Goal: Task Accomplishment & Management: Manage account settings

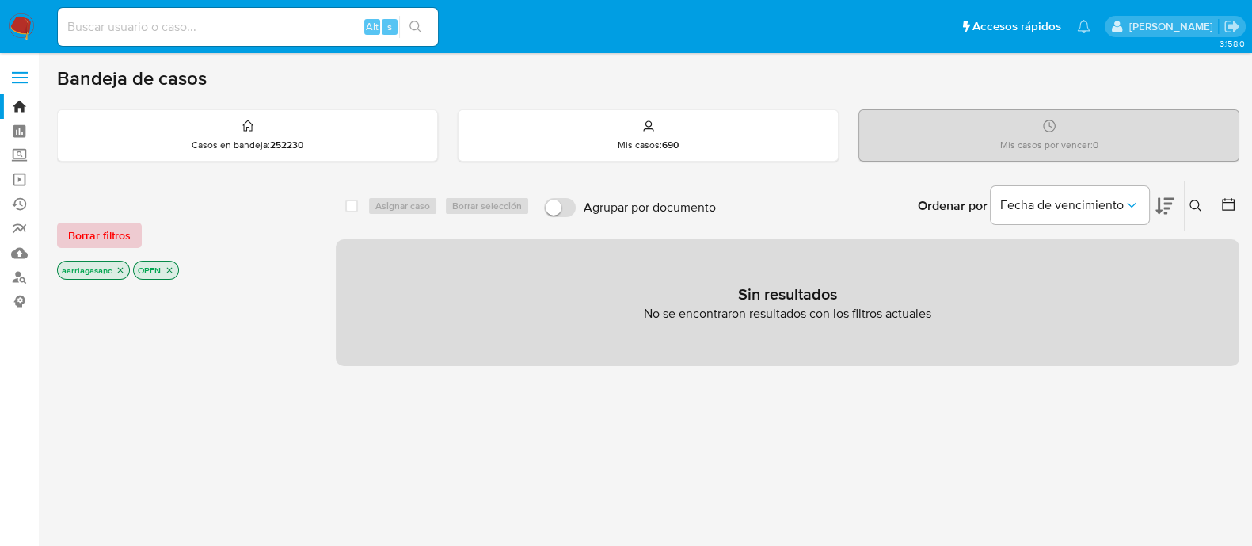
click at [115, 240] on span "Borrar filtros" at bounding box center [99, 235] width 63 height 22
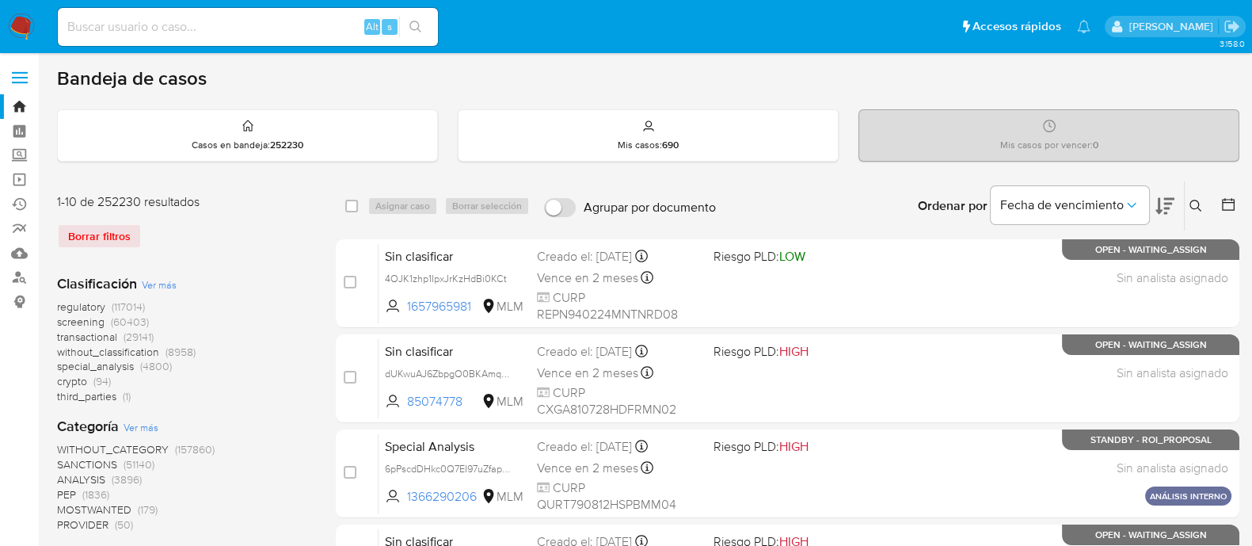
click at [83, 465] on span "SANCTIONS" at bounding box center [87, 464] width 60 height 16
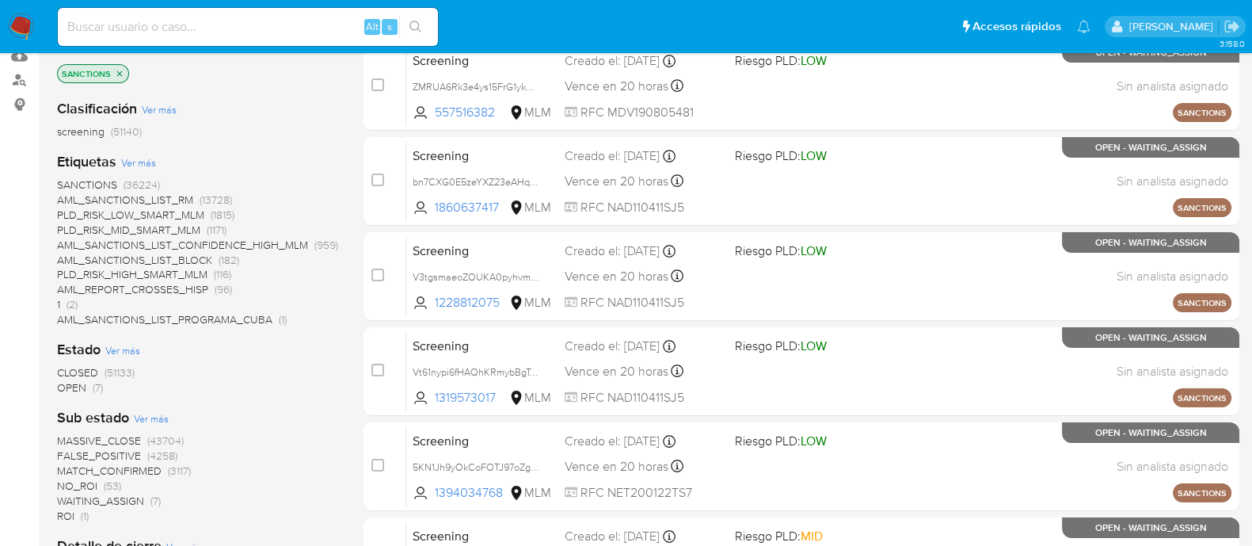
scroll to position [197, 0]
click at [82, 385] on span "OPEN" at bounding box center [71, 387] width 29 height 16
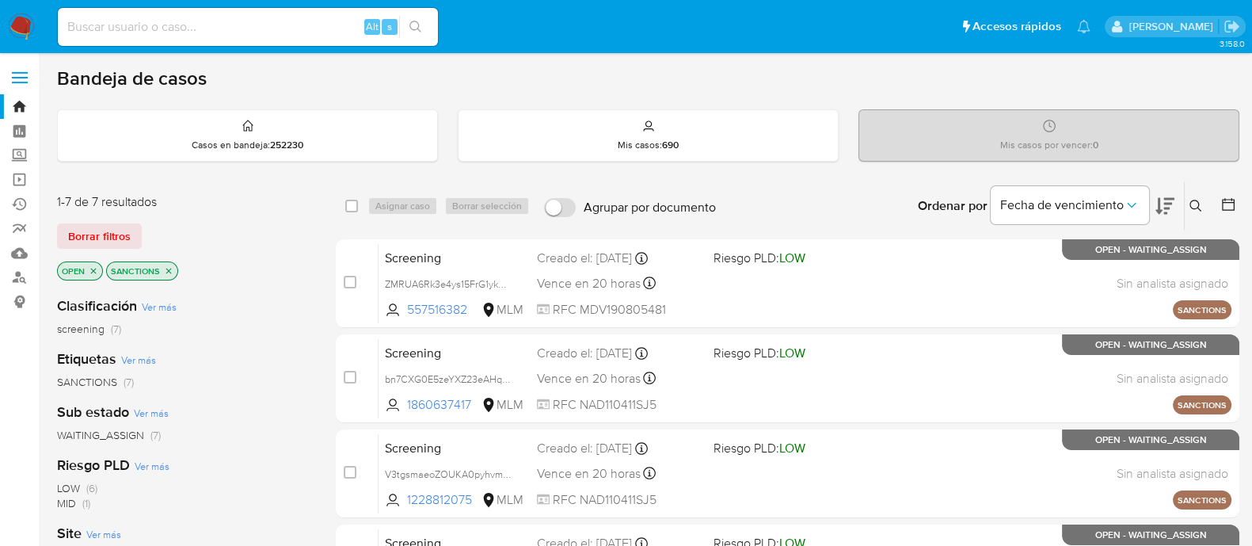
click at [293, 268] on div "OPEN SANCTIONS" at bounding box center [183, 272] width 253 height 22
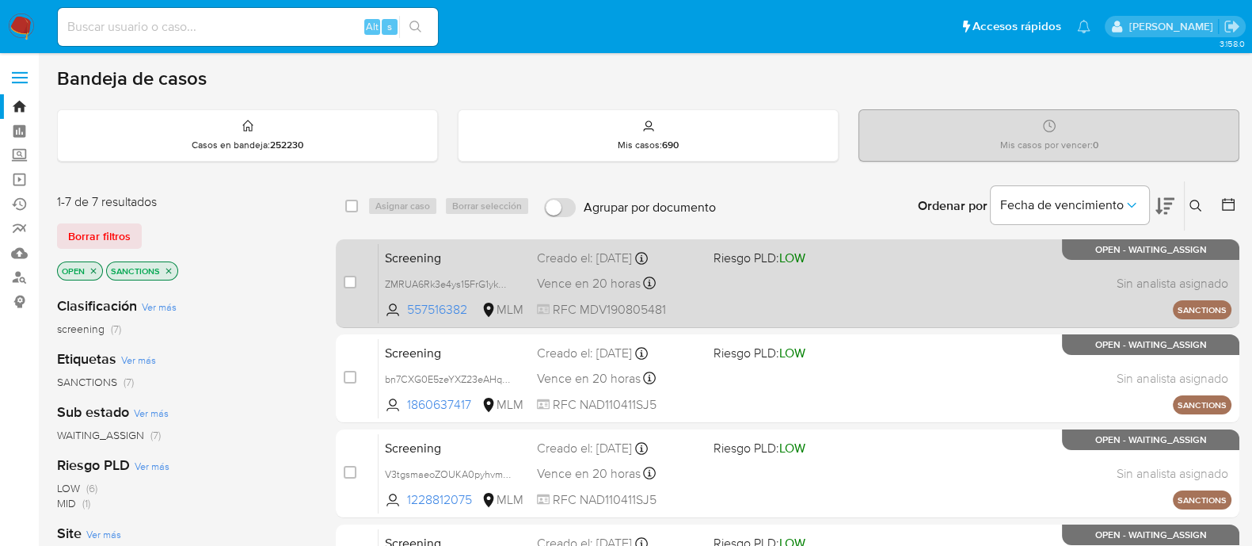
click at [806, 301] on div "Screening ZMRUA6Rk3e4ys15FrG1ykA34 557516382 MLM Riesgo PLD: LOW Creado el: 10/…" at bounding box center [805, 283] width 853 height 80
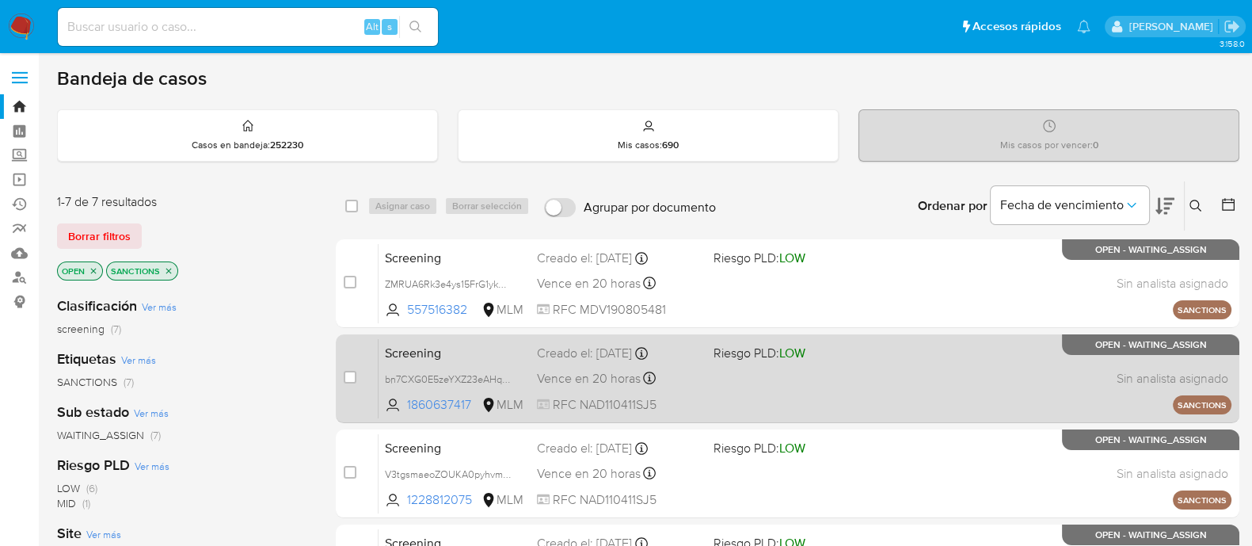
click at [786, 367] on div "Screening bn7CXG0E5zeYXZ23eAHqma8E 1860637417 MLM Riesgo PLD: LOW Creado el: 10…" at bounding box center [805, 378] width 853 height 80
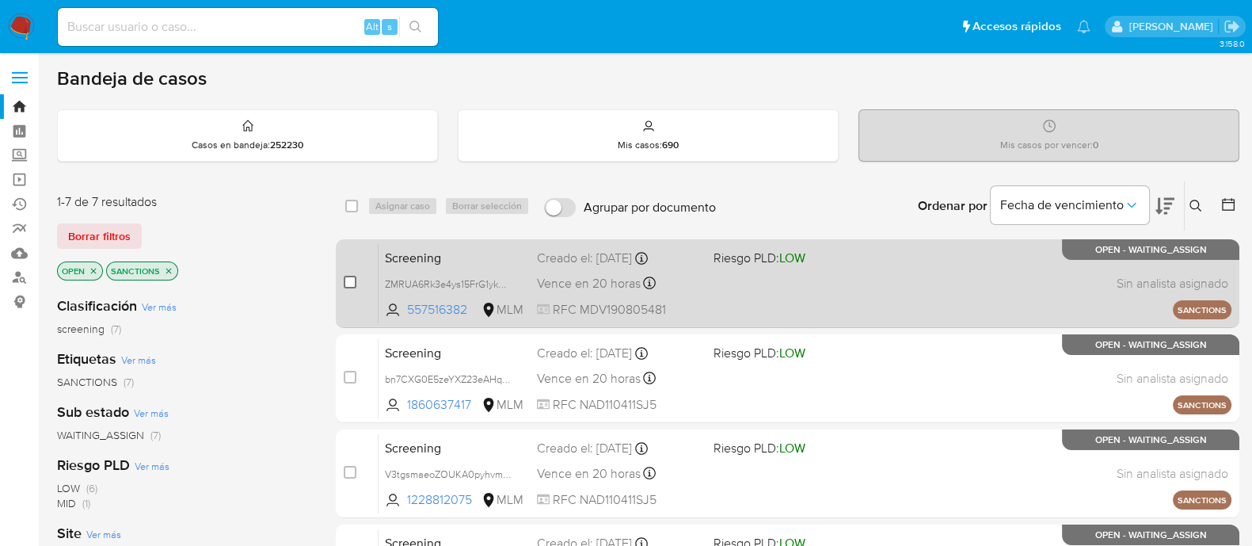
click at [352, 281] on input "checkbox" at bounding box center [350, 282] width 13 height 13
checkbox input "true"
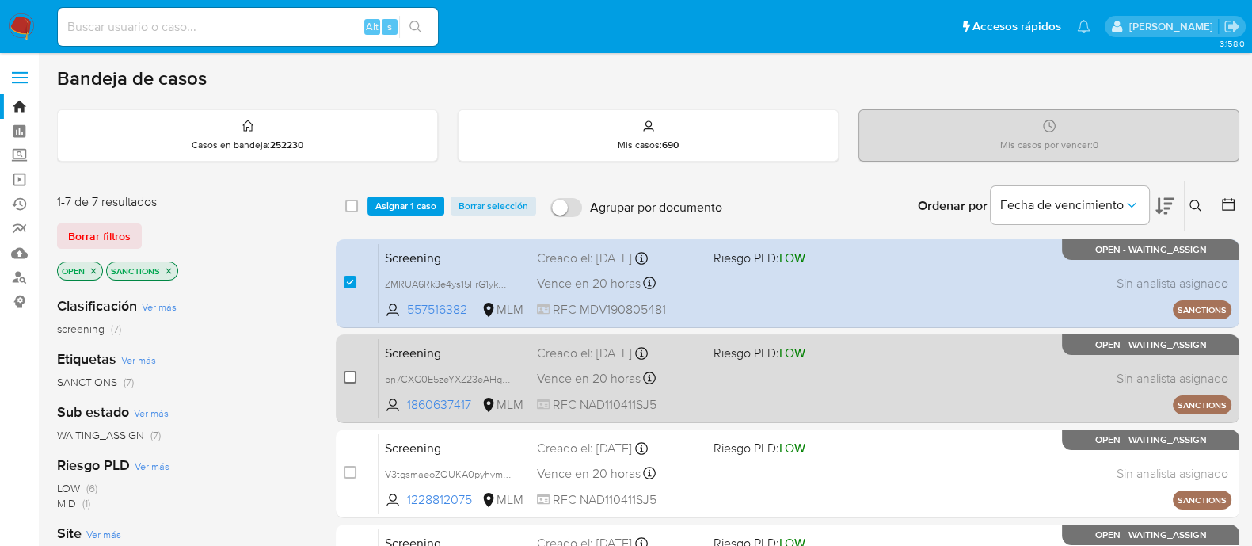
click at [348, 378] on input "checkbox" at bounding box center [350, 377] width 13 height 13
checkbox input "true"
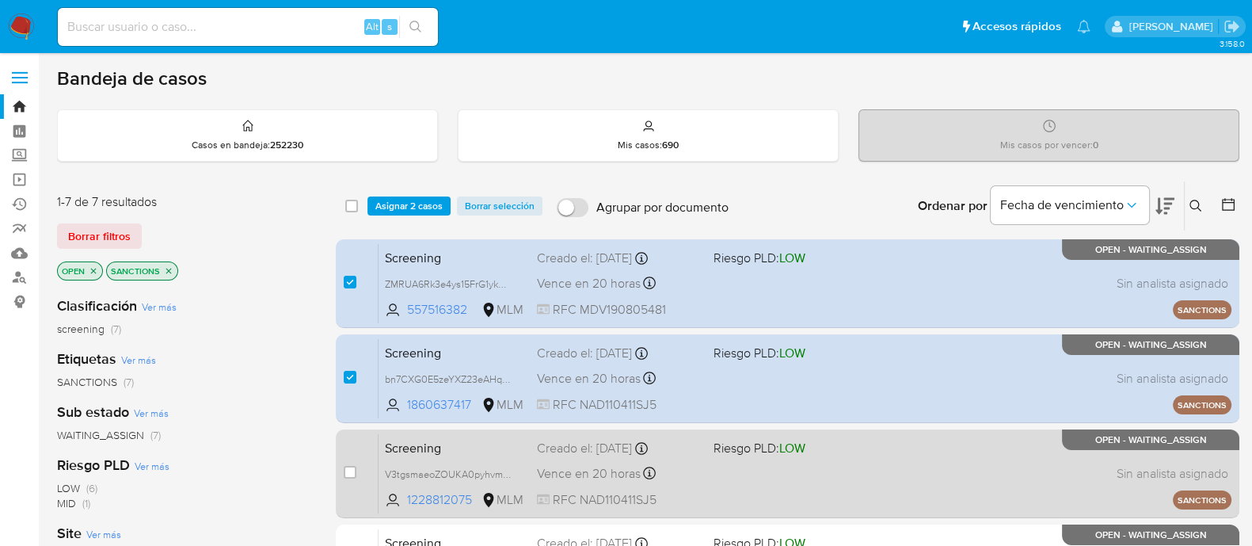
click at [796, 475] on div "Screening V3tgsmaeoZOUKA0pyhvmwlKi 1228812075 MLM Riesgo PLD: LOW Creado el: 10…" at bounding box center [805, 473] width 853 height 80
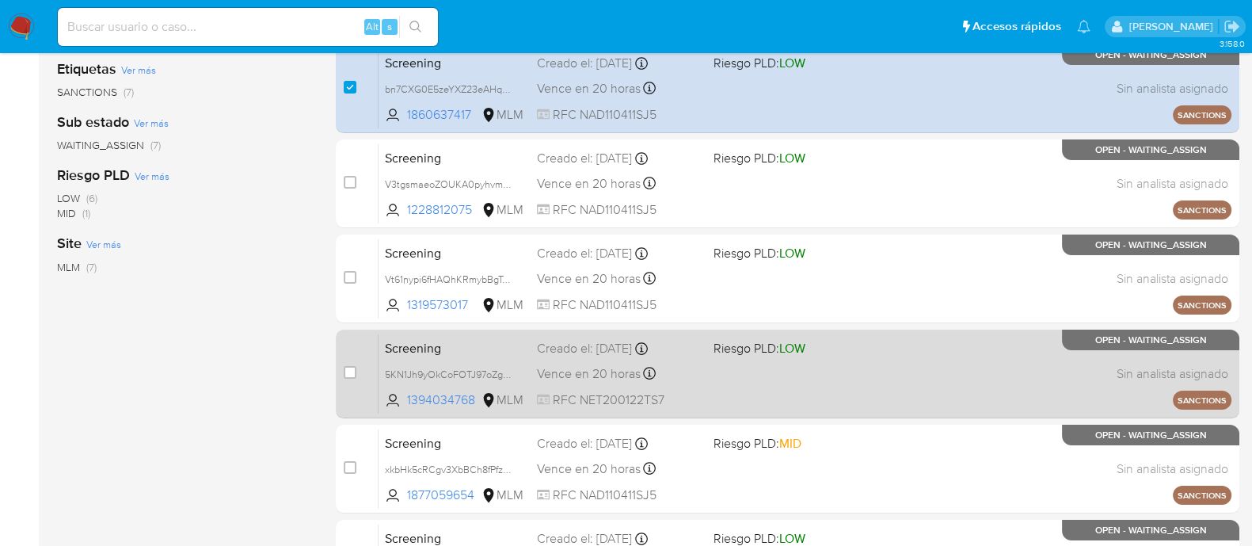
scroll to position [297, 0]
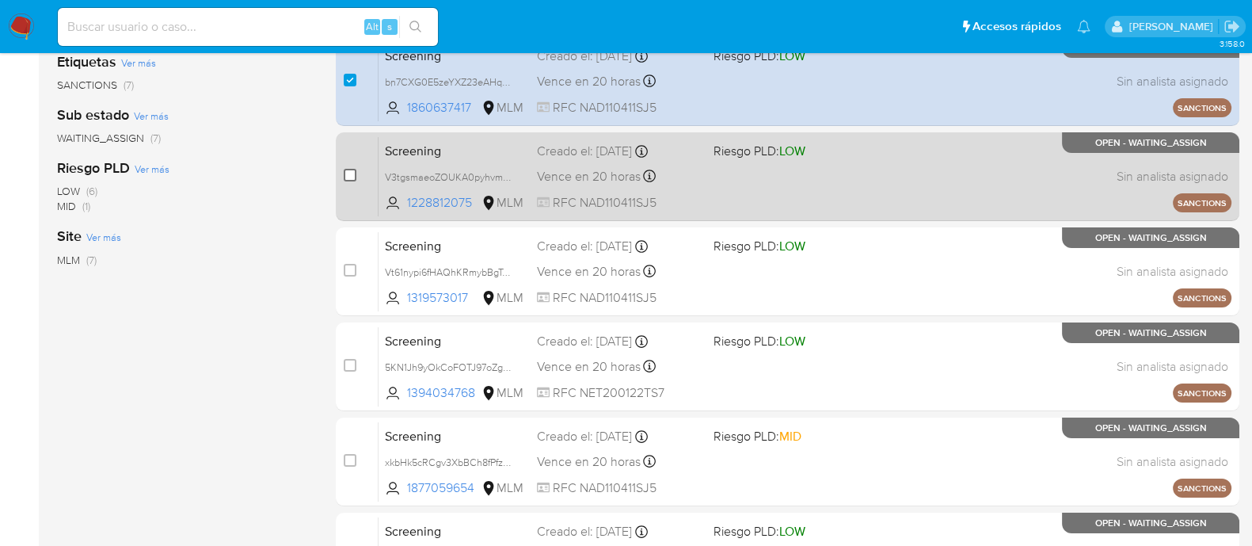
click at [348, 176] on input "checkbox" at bounding box center [350, 175] width 13 height 13
checkbox input "true"
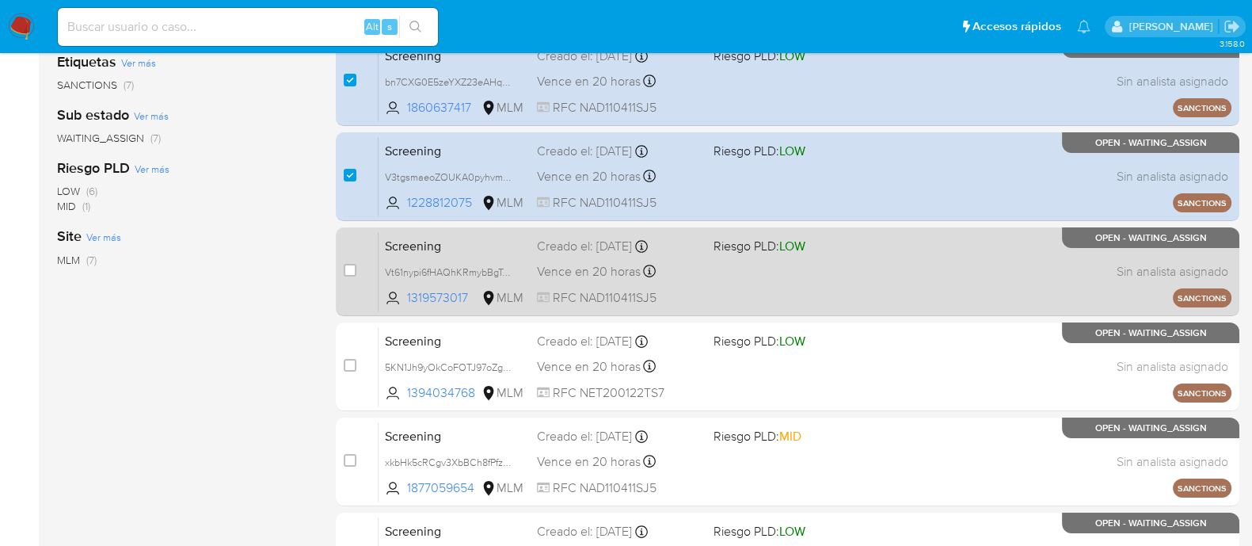
click at [753, 291] on div "Screening Vt61nypi6fHAQhKRmybBgToz 1319573017 MLM Riesgo PLD: LOW Creado el: 10…" at bounding box center [805, 271] width 853 height 80
click at [345, 270] on input "checkbox" at bounding box center [350, 270] width 13 height 13
checkbox input "true"
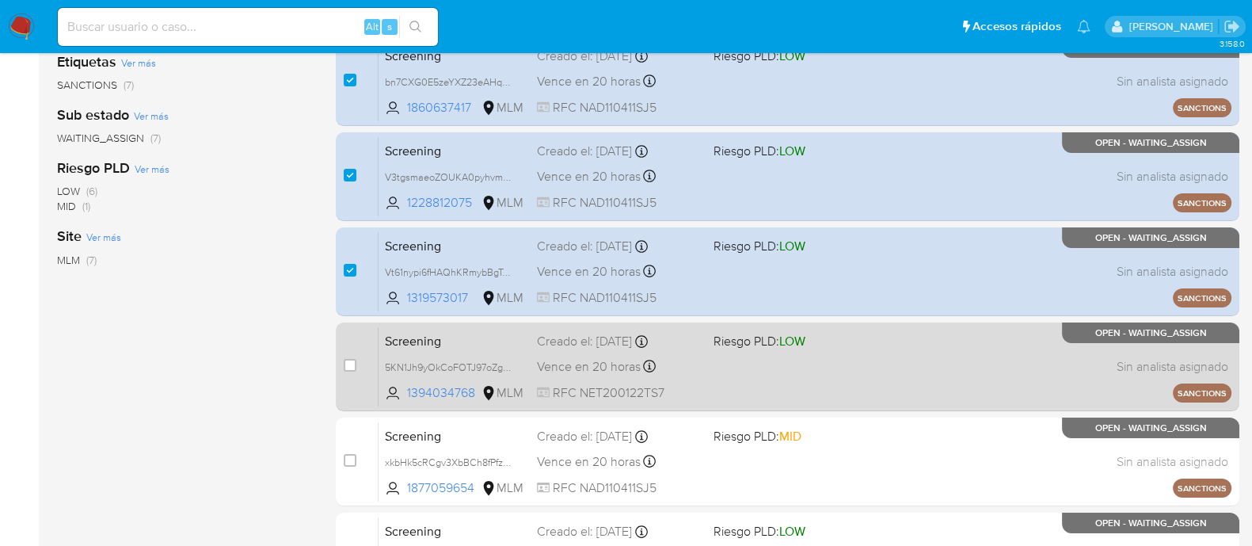
click at [729, 359] on div "Screening 5KN1Jh9yOkCoFOTJ97oZg5iG 1394034768 MLM Riesgo PLD: LOW Creado el: 10…" at bounding box center [805, 366] width 853 height 80
click at [355, 359] on input "checkbox" at bounding box center [350, 365] width 13 height 13
checkbox input "true"
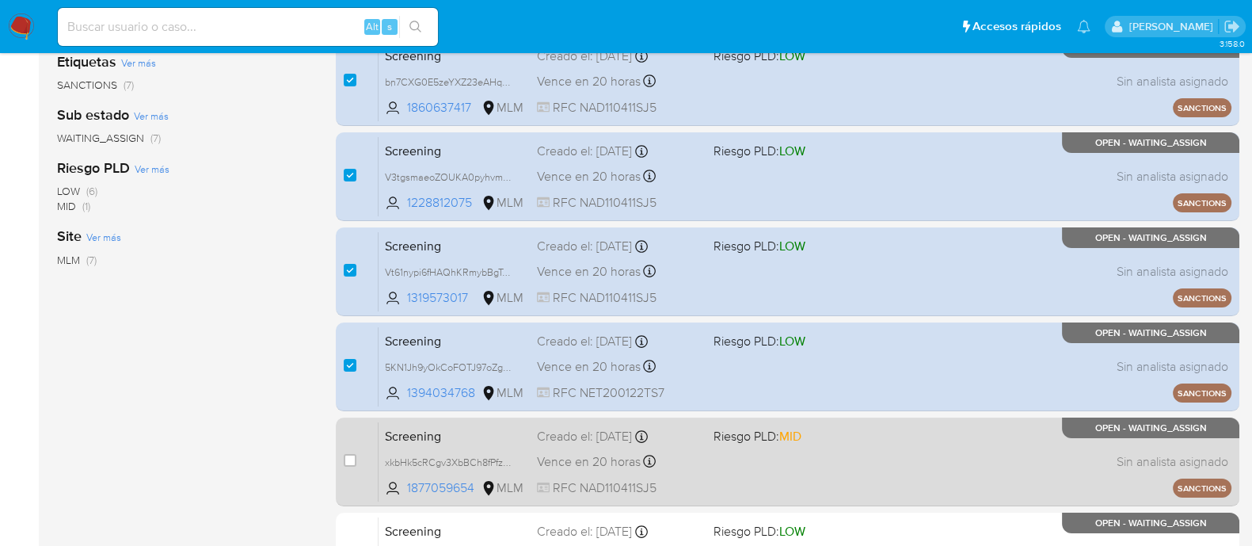
click at [800, 463] on div "Screening xkbHk5cRCgv3XbBCh8fPfzUS 1877059654 MLM Riesgo PLD: MID Creado el: 10…" at bounding box center [805, 461] width 853 height 80
click at [348, 465] on div "case-item-checkbox" at bounding box center [350, 460] width 13 height 16
click at [353, 452] on div "case-item-checkbox" at bounding box center [350, 460] width 13 height 16
click at [345, 464] on input "checkbox" at bounding box center [350, 460] width 13 height 13
checkbox input "true"
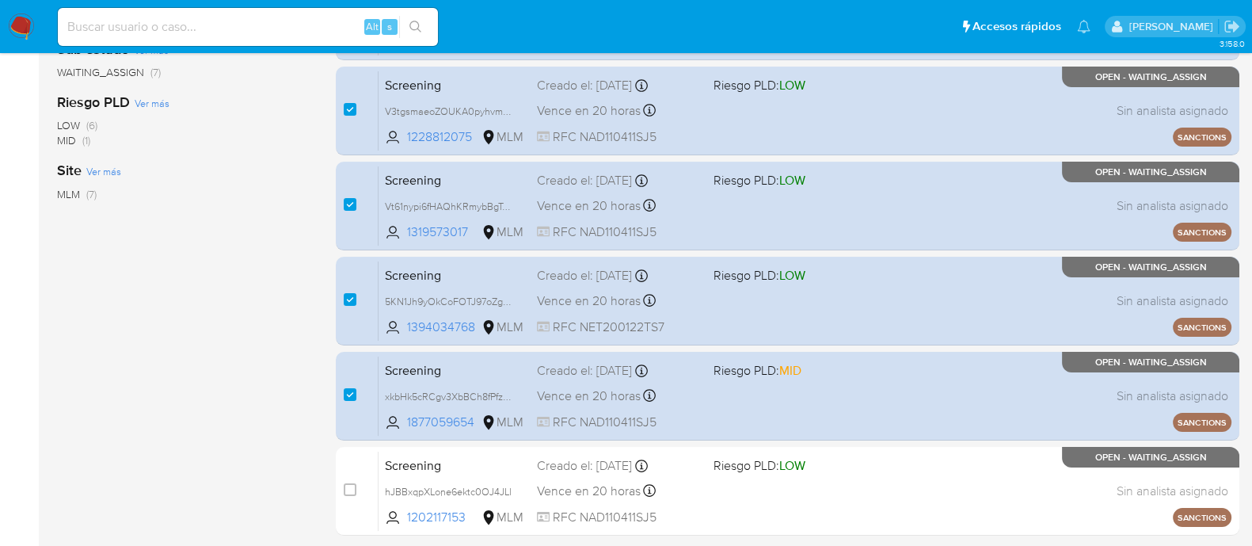
scroll to position [475, 0]
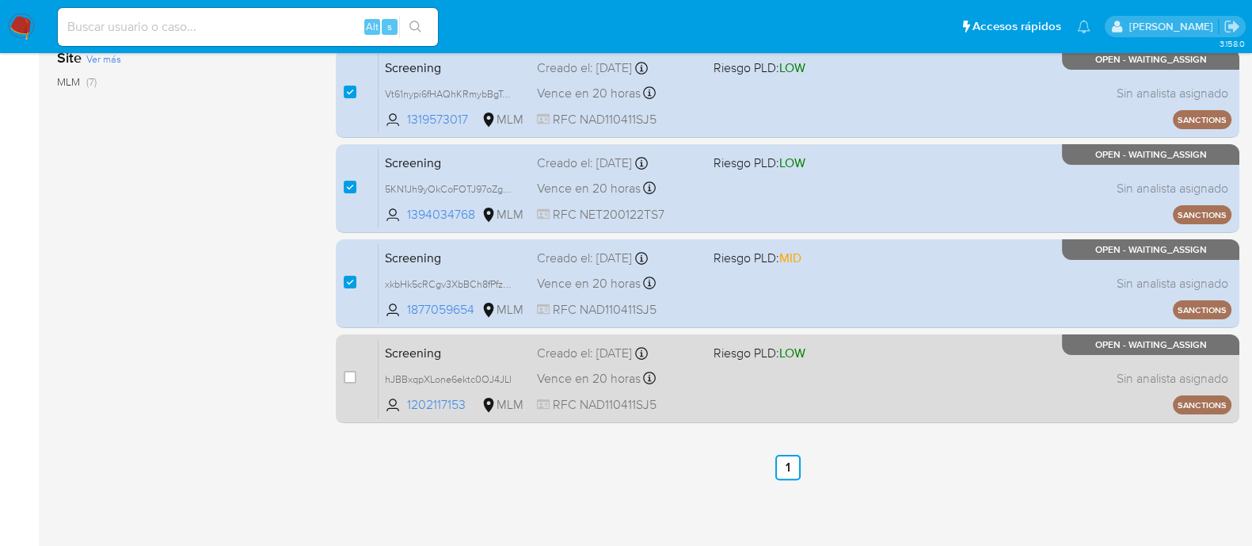
click at [773, 375] on div "Screening hJBBxqpXLone6ektc0OJ4JLl 1202117153 MLM Riesgo PLD: LOW Creado el: 10…" at bounding box center [805, 378] width 853 height 80
click at [736, 375] on div "Screening hJBBxqpXLone6ektc0OJ4JLl 1202117153 MLM Riesgo PLD: LOW Creado el: 10…" at bounding box center [805, 378] width 853 height 80
click at [344, 369] on div "case-item-checkbox" at bounding box center [350, 377] width 13 height 16
click at [355, 381] on input "checkbox" at bounding box center [350, 377] width 13 height 13
checkbox input "true"
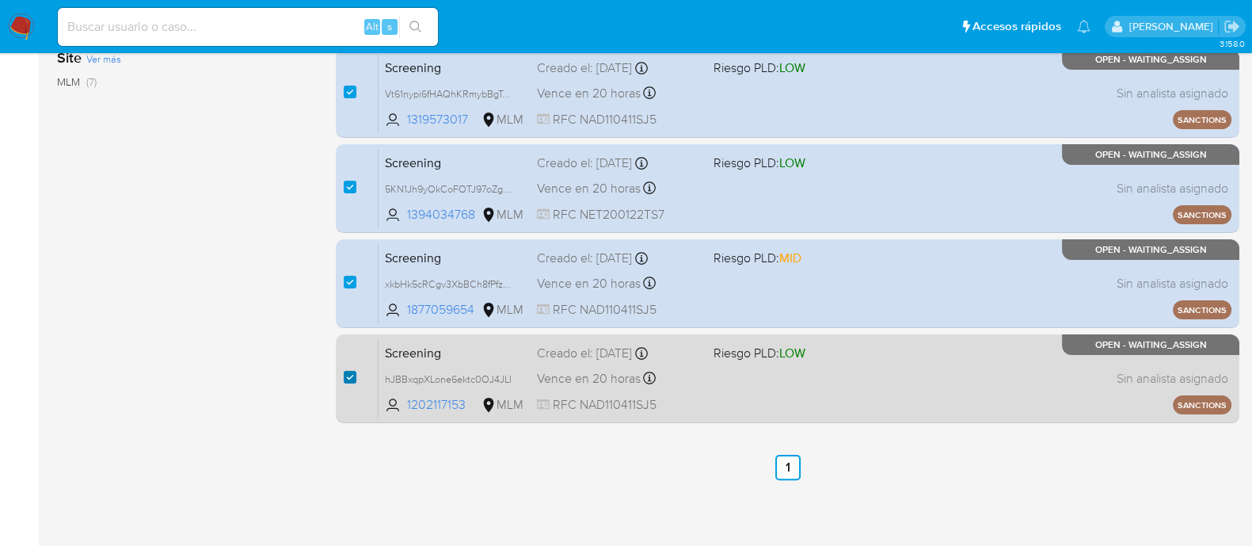
checkbox input "true"
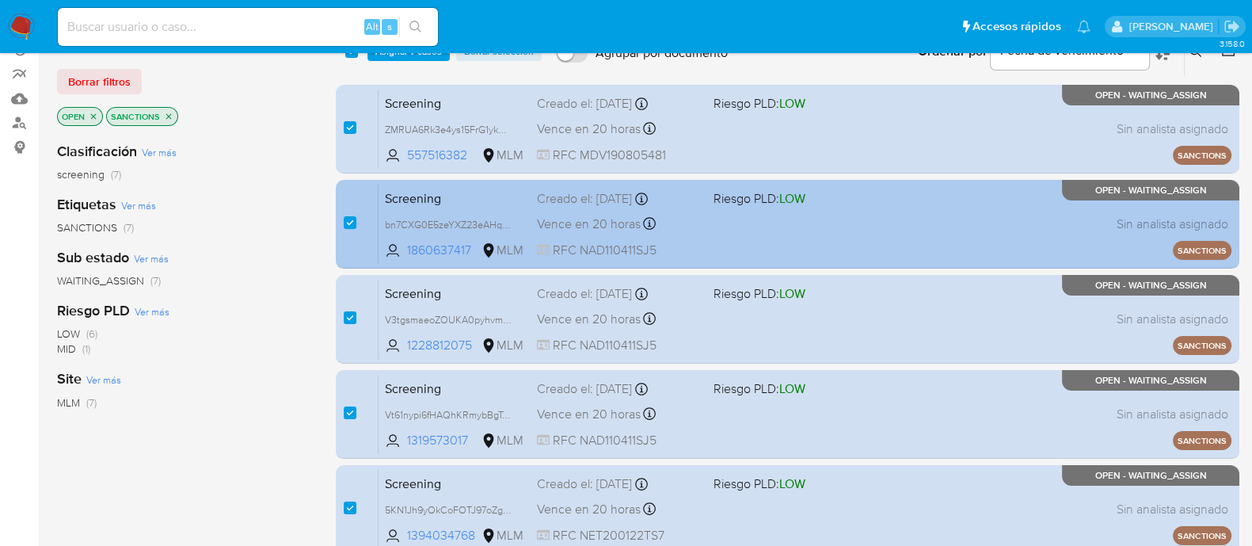
scroll to position [0, 0]
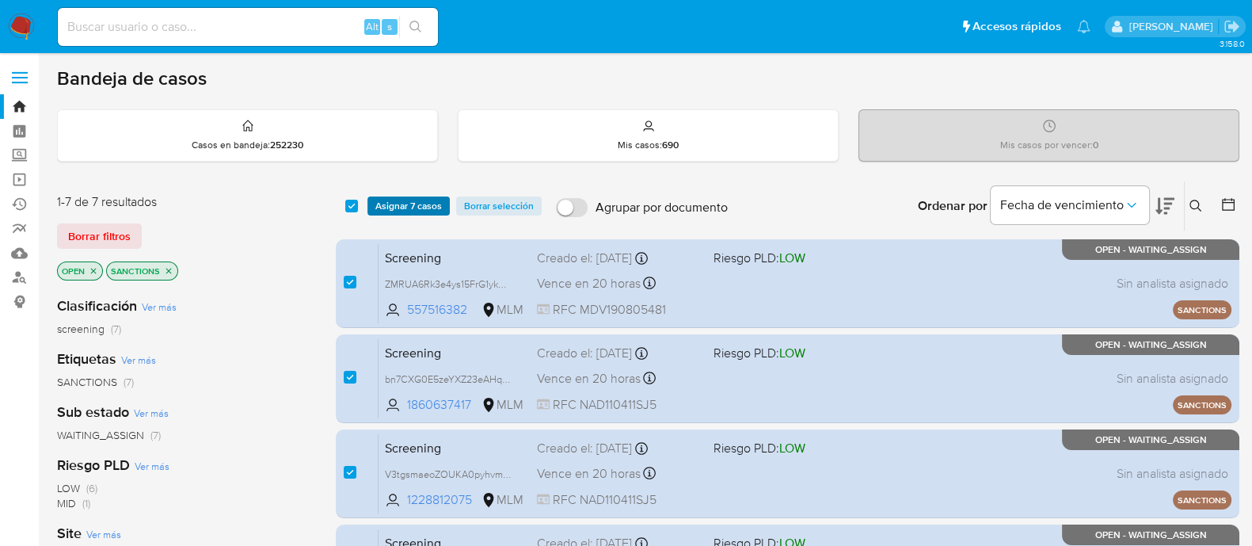
click at [380, 204] on span "Asignar 7 casos" at bounding box center [408, 206] width 67 height 16
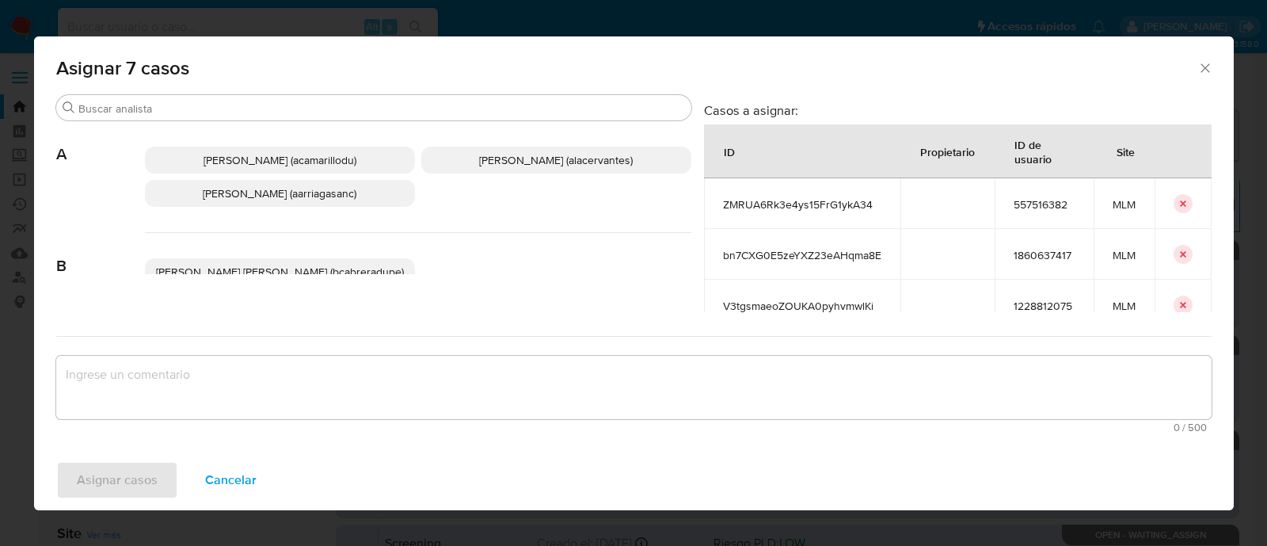
click at [290, 184] on p "Ana Maria Arriaga (aarriagasanc)" at bounding box center [280, 193] width 270 height 27
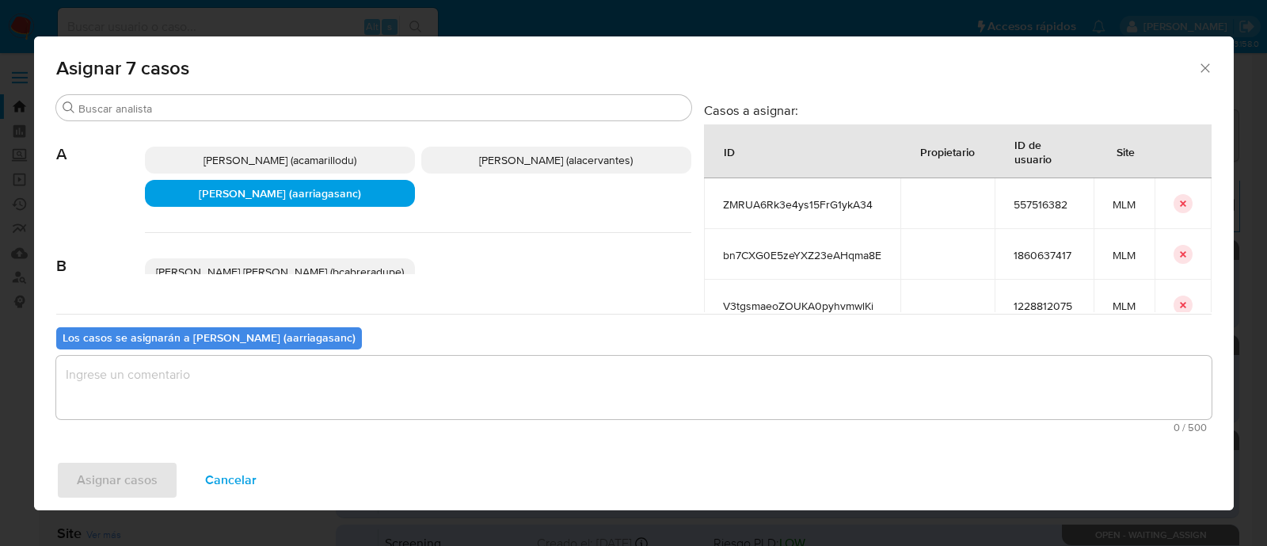
click at [234, 396] on textarea "assign-modal" at bounding box center [633, 387] width 1155 height 63
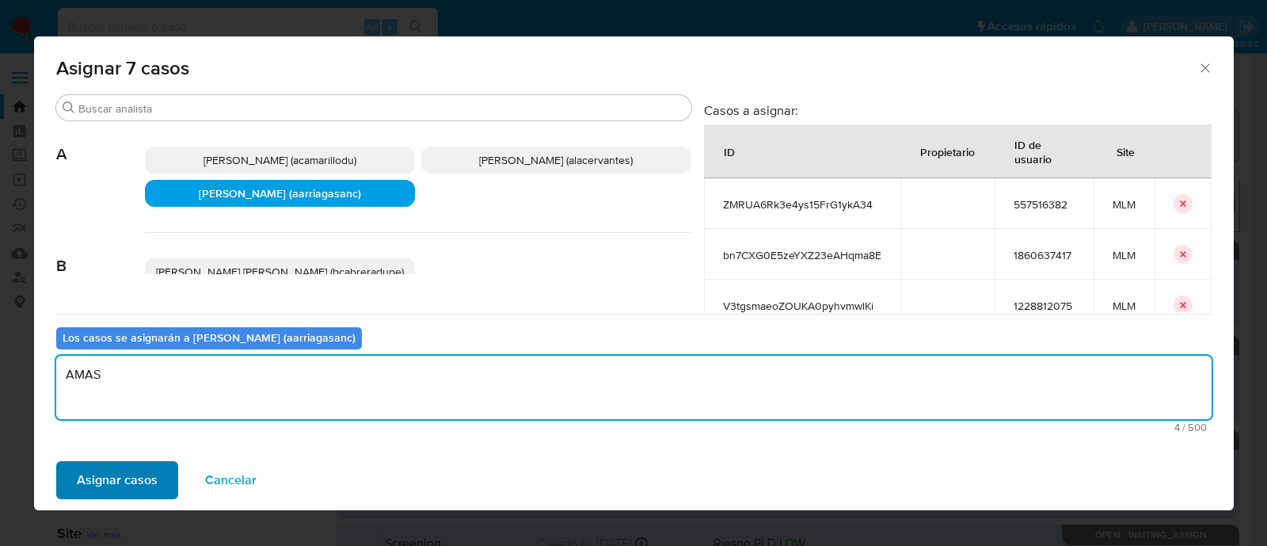
type textarea "AMAS"
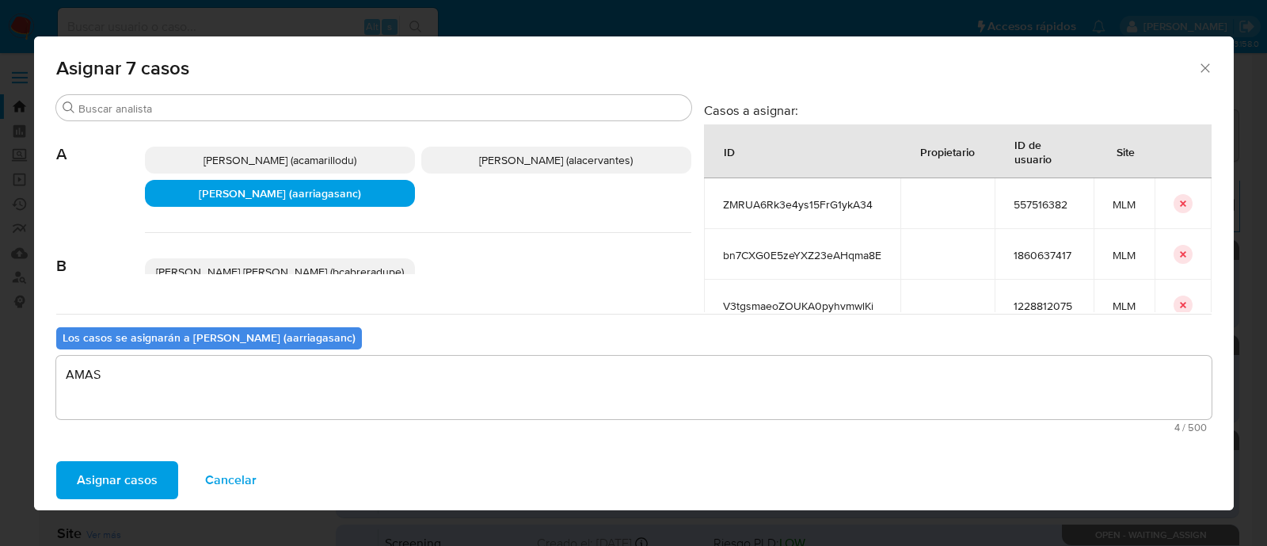
click at [111, 474] on span "Asignar casos" at bounding box center [117, 480] width 81 height 35
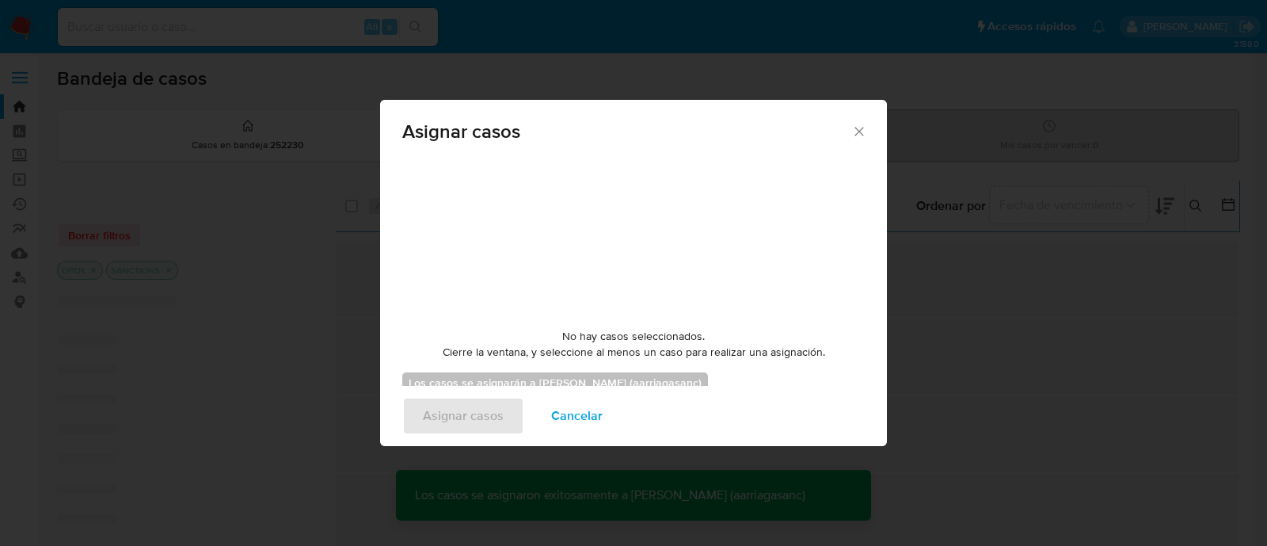
checkbox input "false"
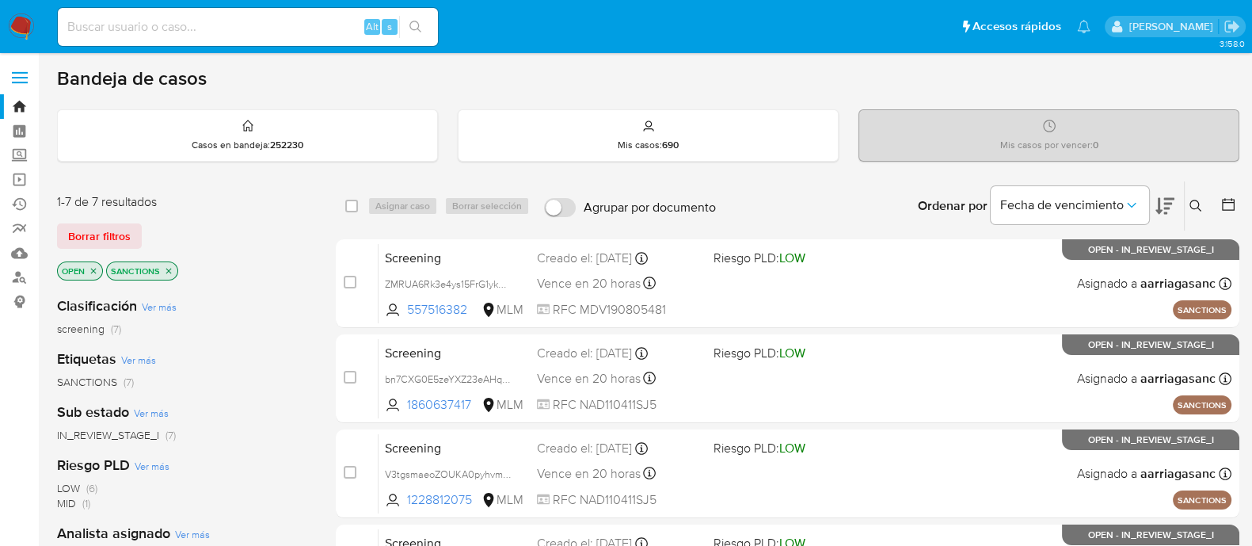
click at [20, 32] on img at bounding box center [21, 26] width 27 height 27
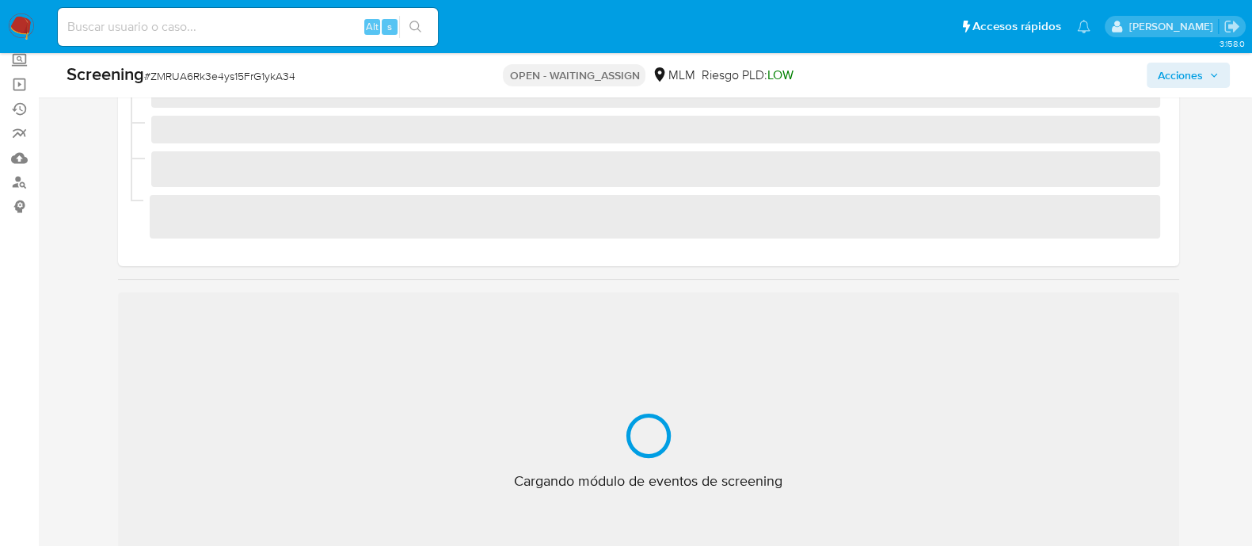
scroll to position [98, 0]
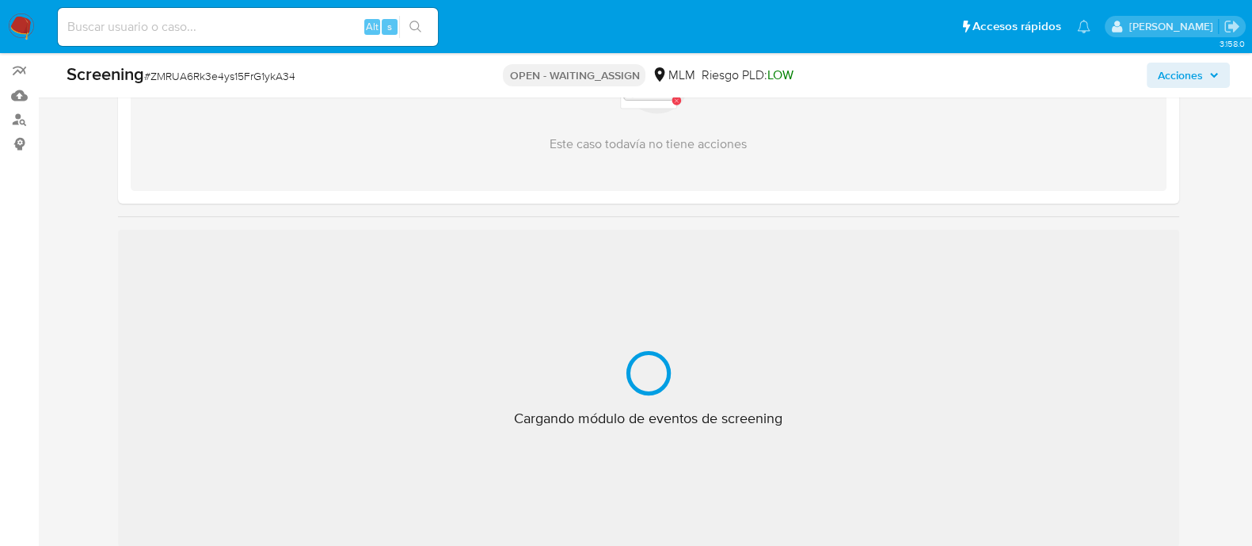
select select "10"
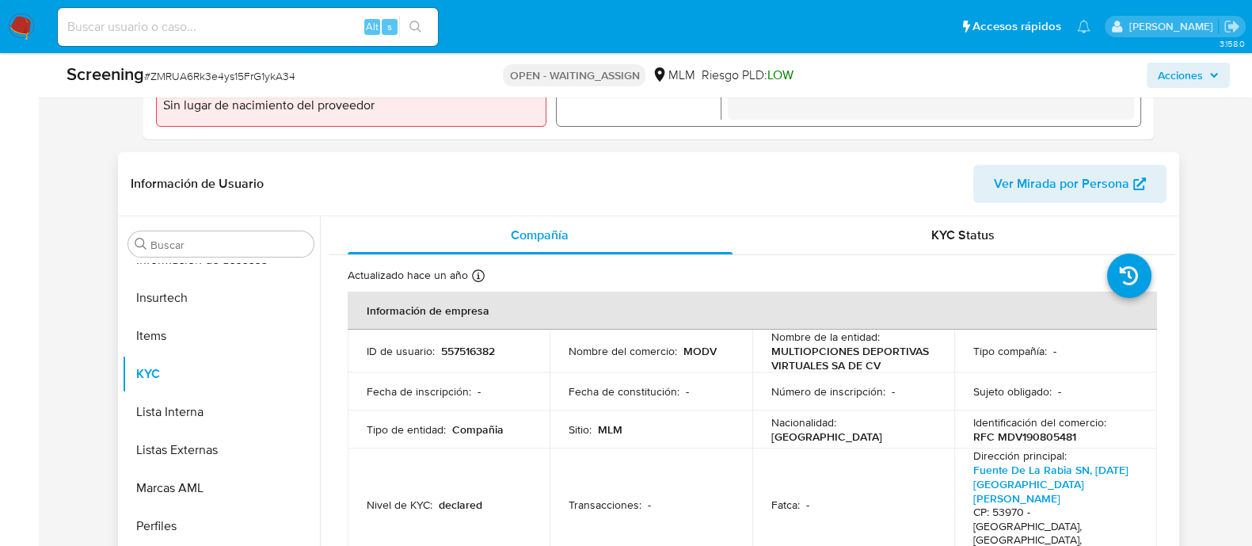
scroll to position [594, 0]
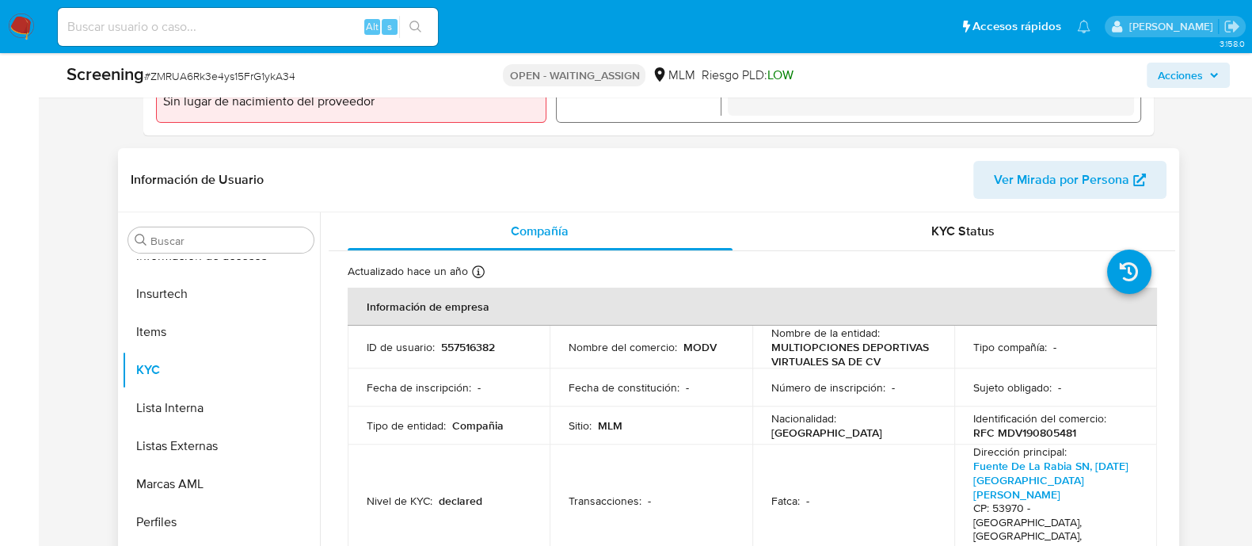
click at [466, 340] on p "557516382" at bounding box center [468, 347] width 54 height 14
copy p "557516382"
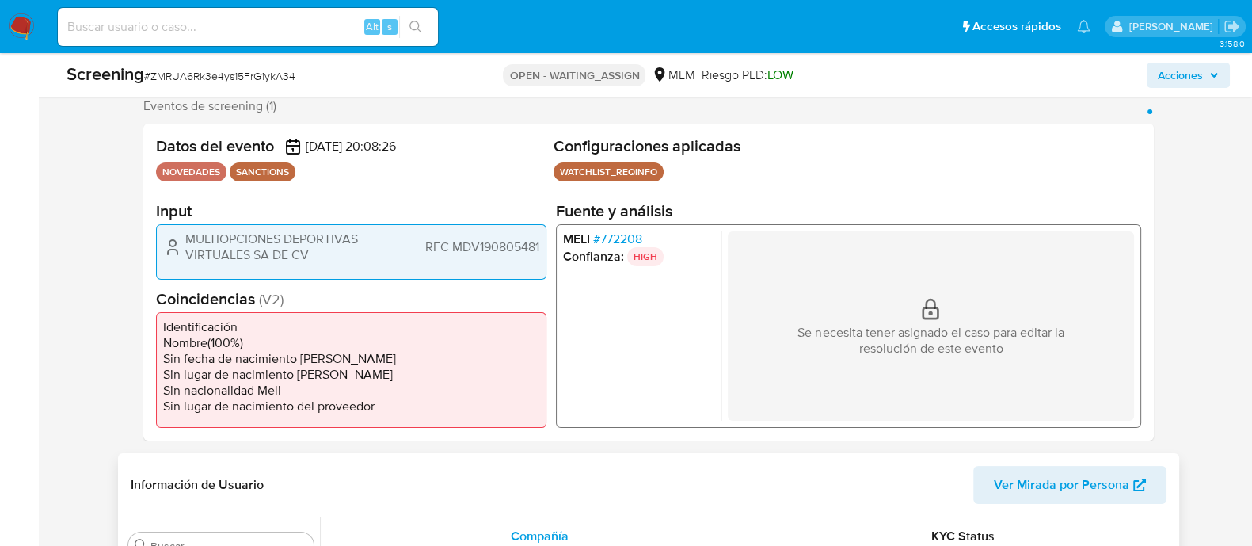
scroll to position [98, 0]
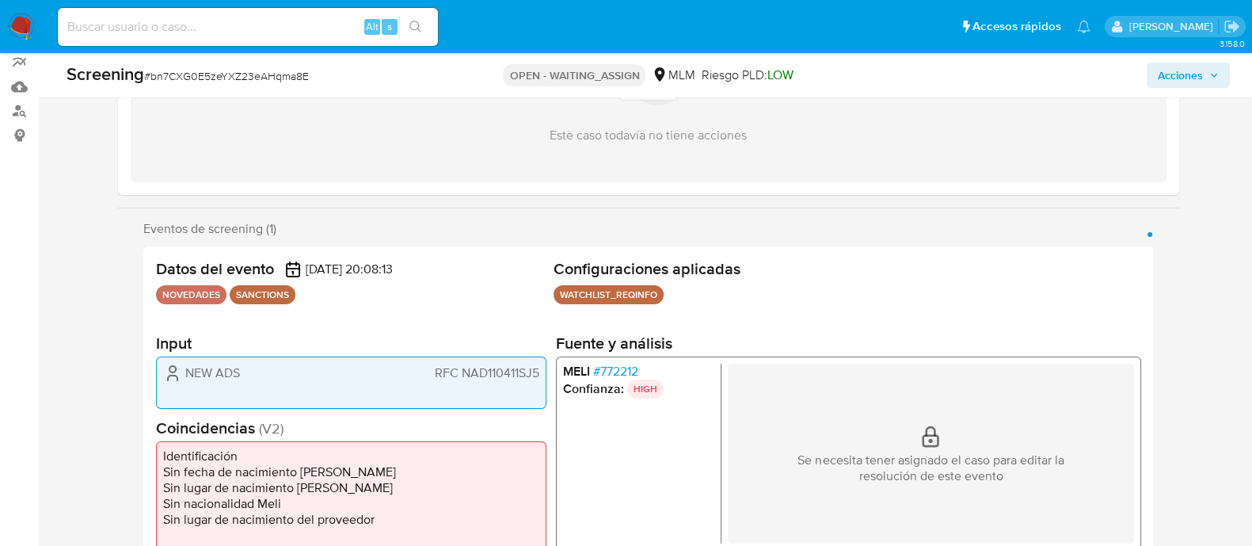
scroll to position [395, 0]
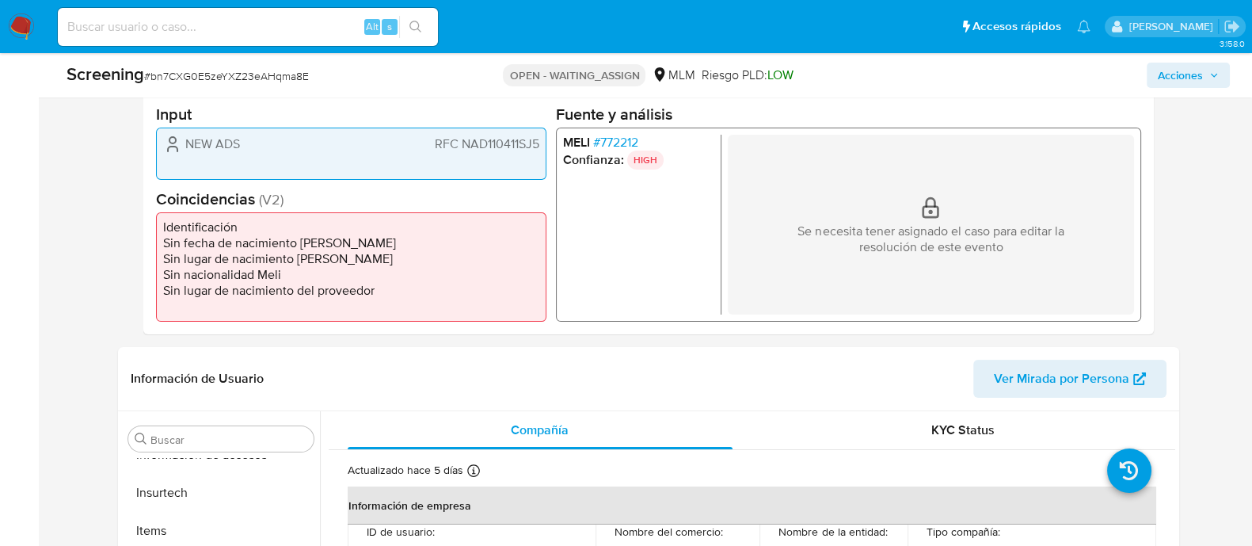
select select "10"
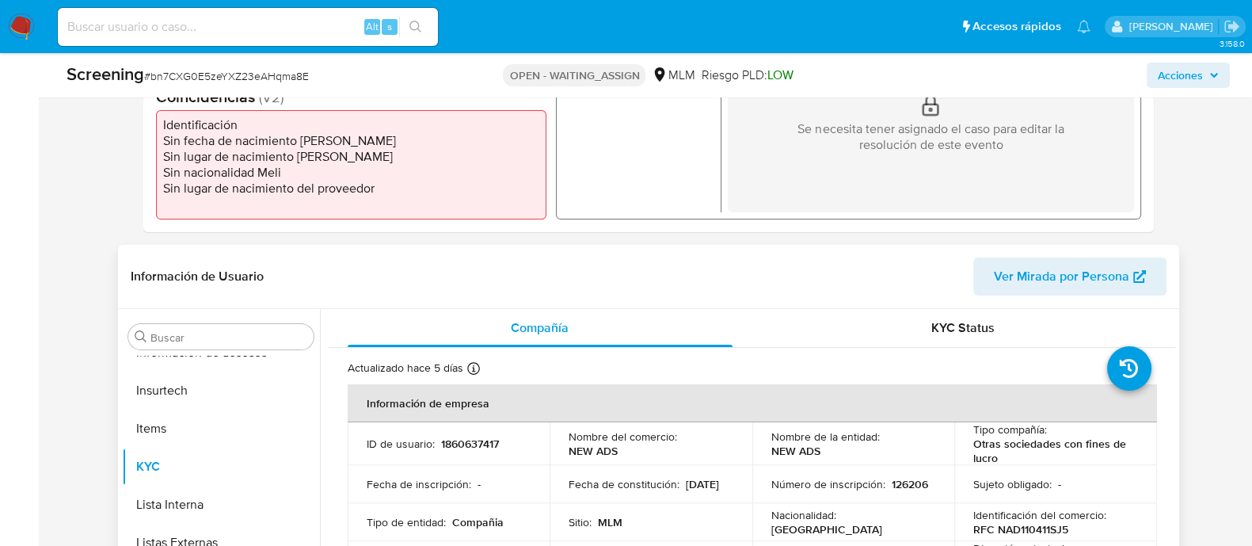
scroll to position [594, 0]
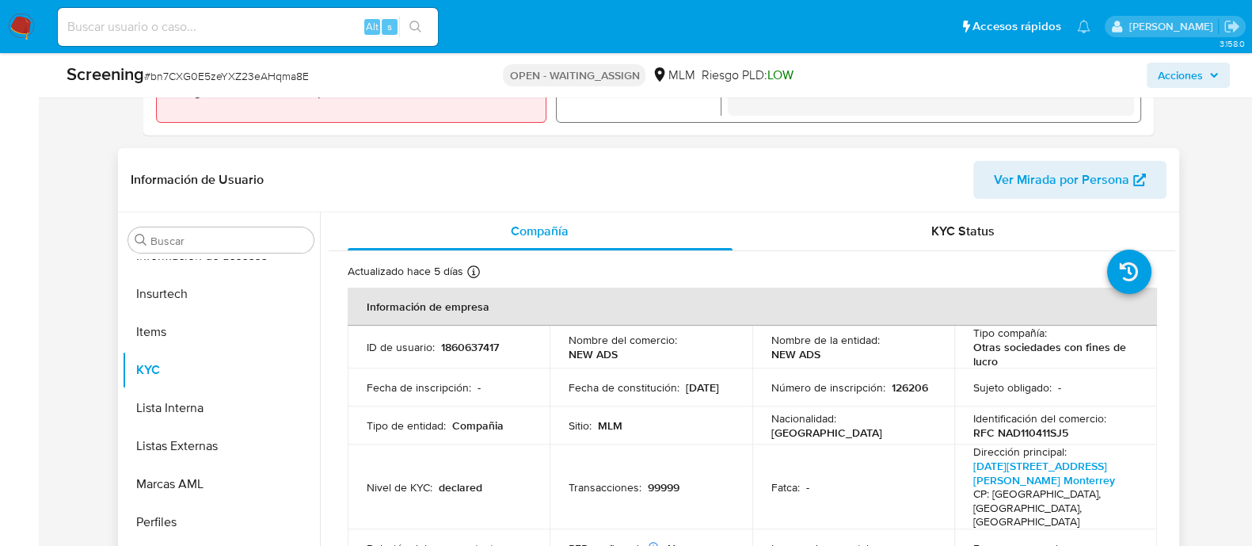
click at [479, 342] on p "1860637417" at bounding box center [470, 347] width 58 height 14
copy p "1860637417"
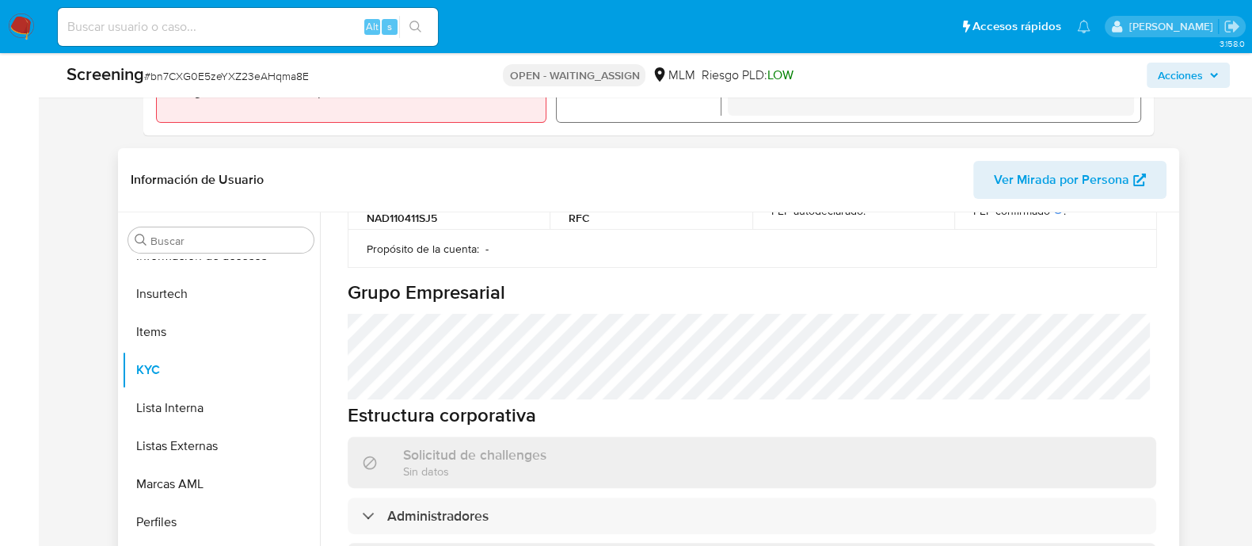
scroll to position [1188, 0]
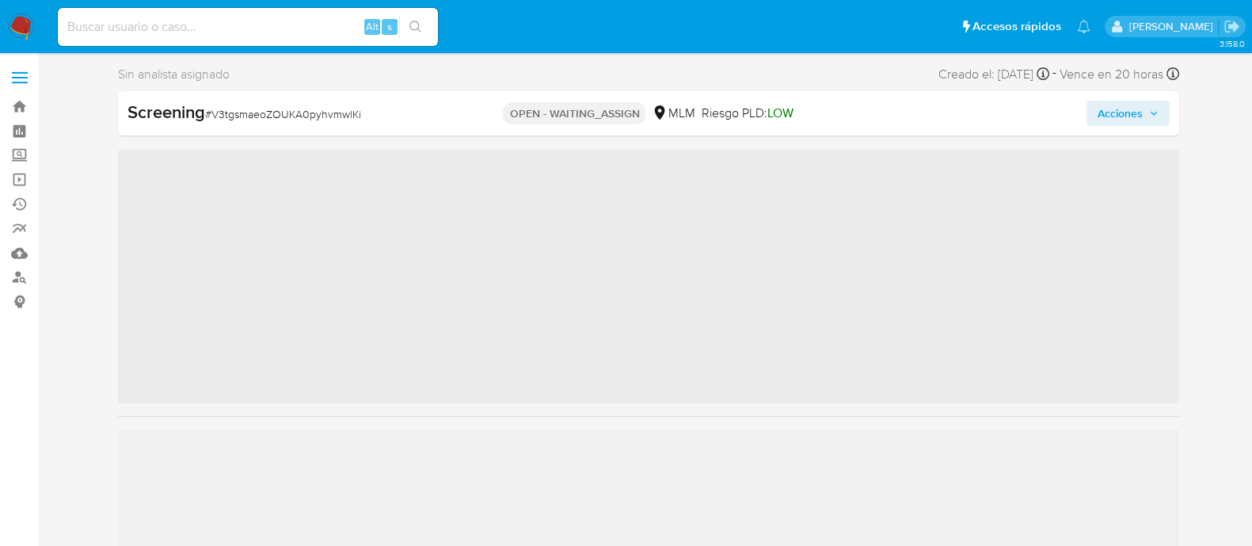
scroll to position [668, 0]
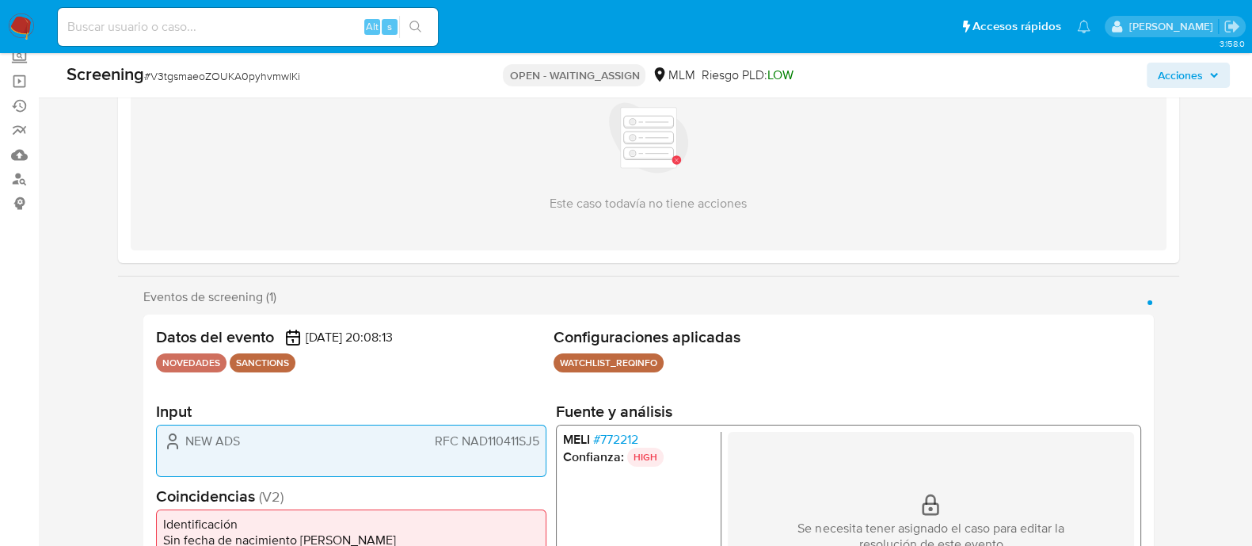
select select "10"
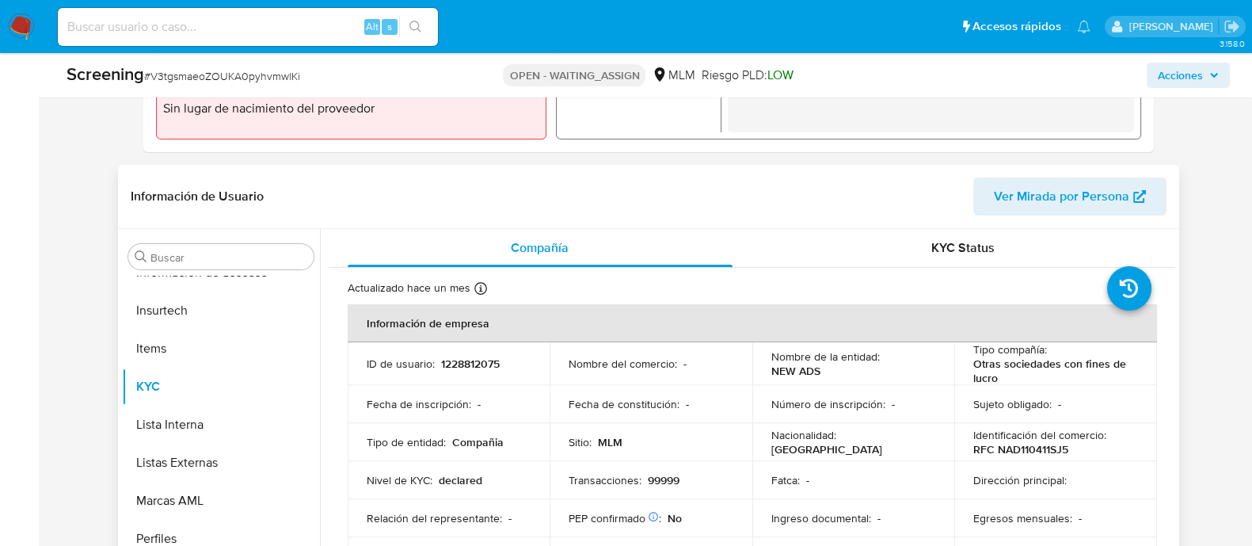
scroll to position [692, 0]
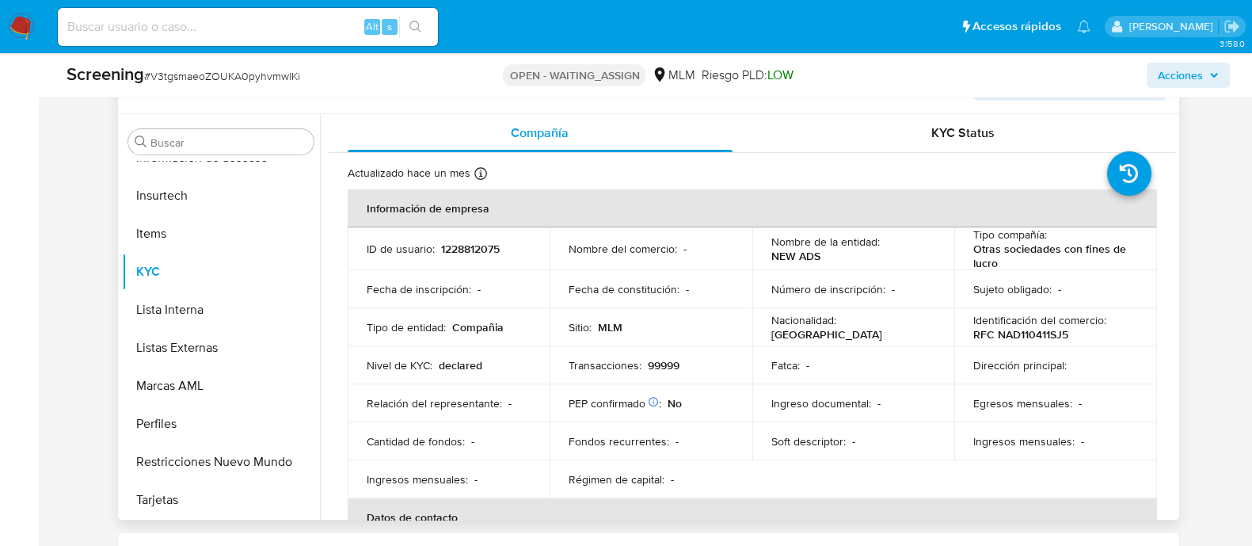
click at [473, 244] on p "1228812075" at bounding box center [470, 249] width 59 height 14
copy p "1228812075"
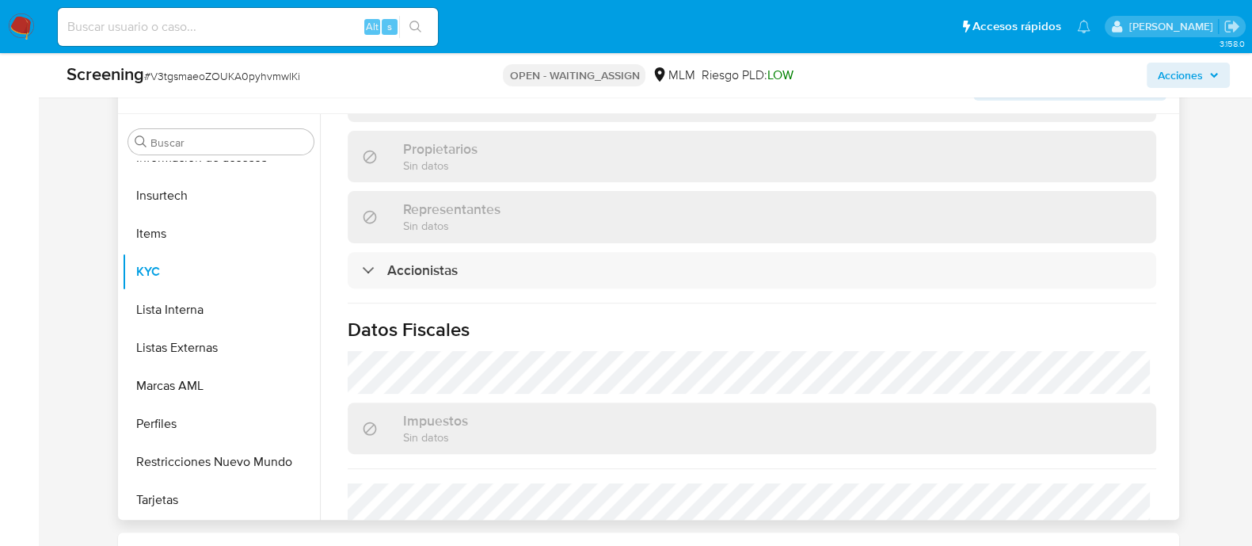
scroll to position [1155, 0]
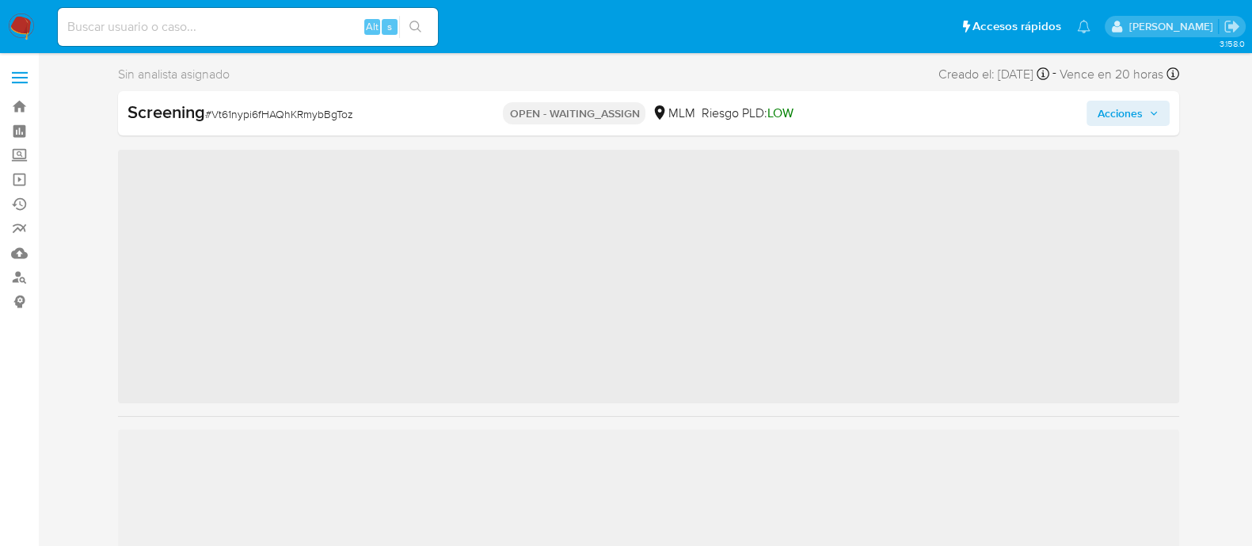
scroll to position [668, 0]
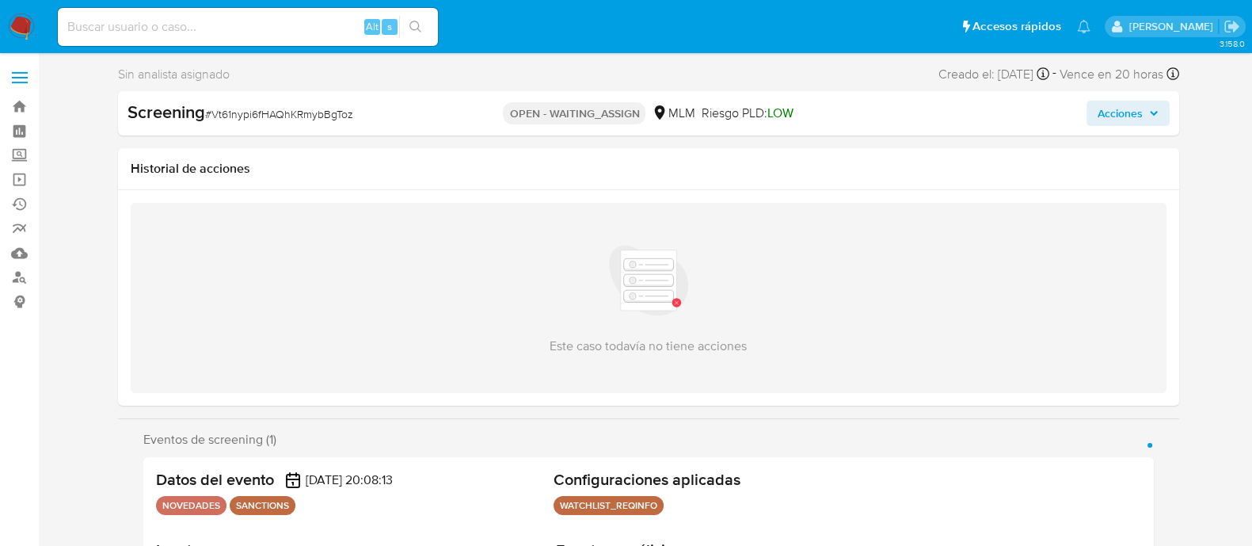
select select "10"
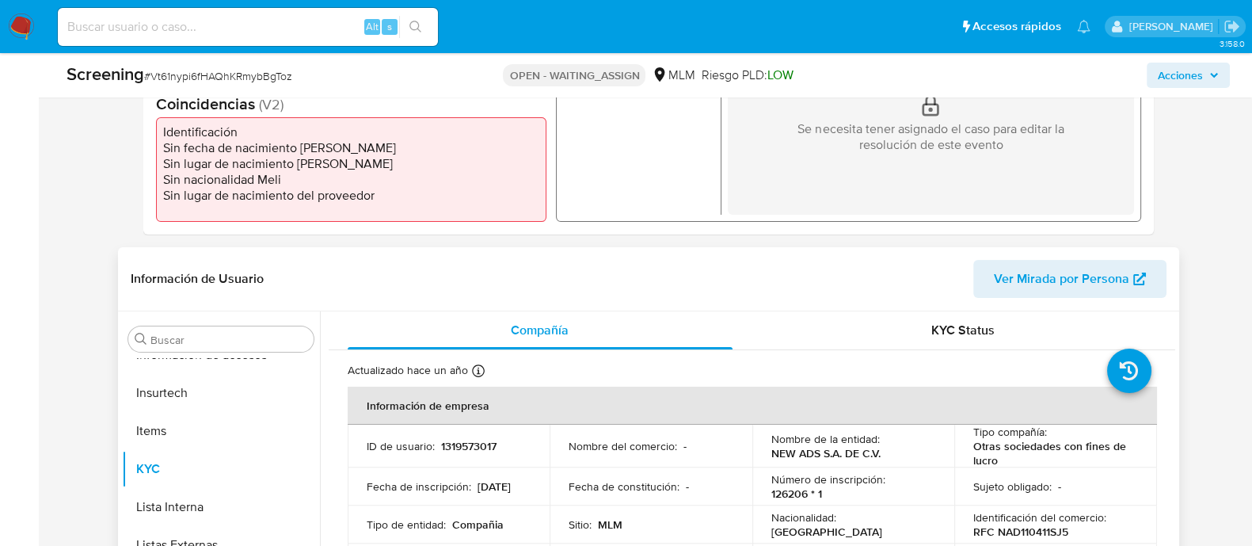
scroll to position [98, 0]
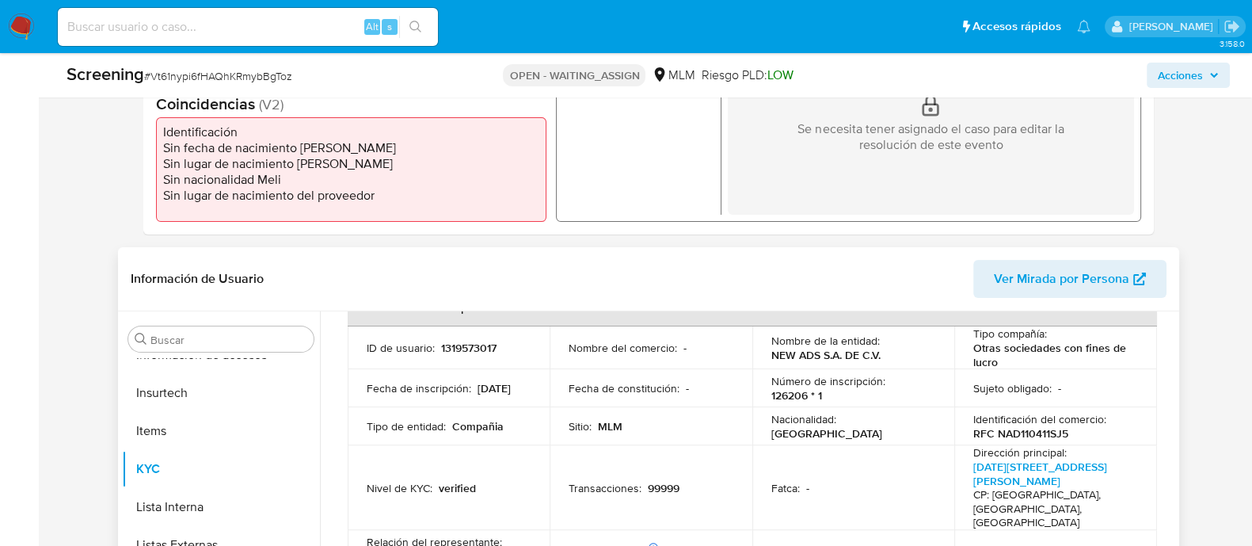
click at [478, 347] on p "1319573017" at bounding box center [468, 348] width 55 height 14
copy p "1319573017"
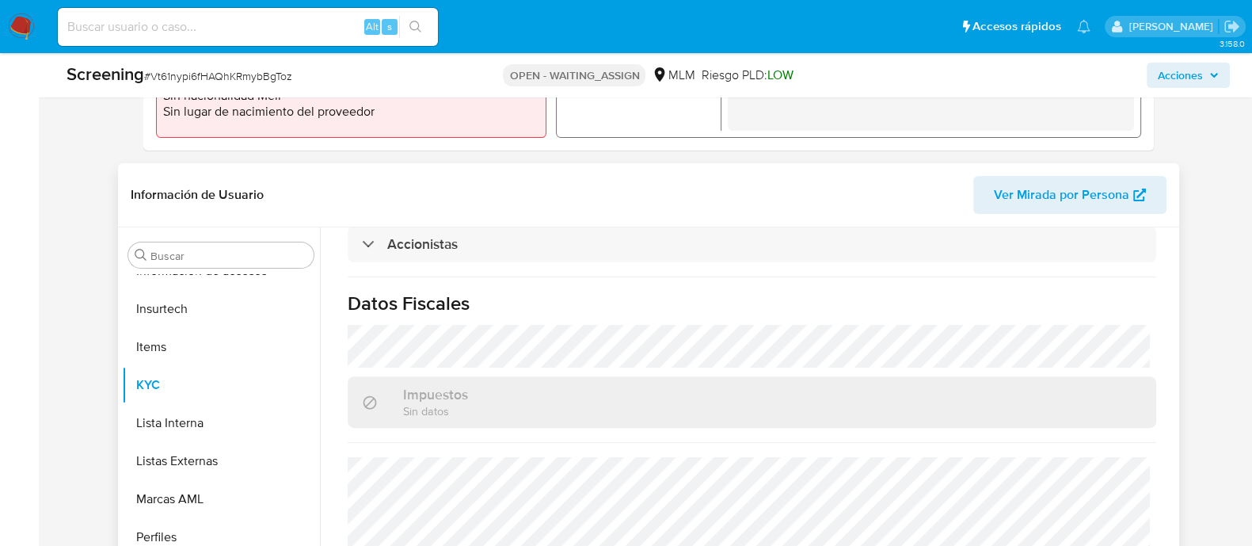
scroll to position [692, 0]
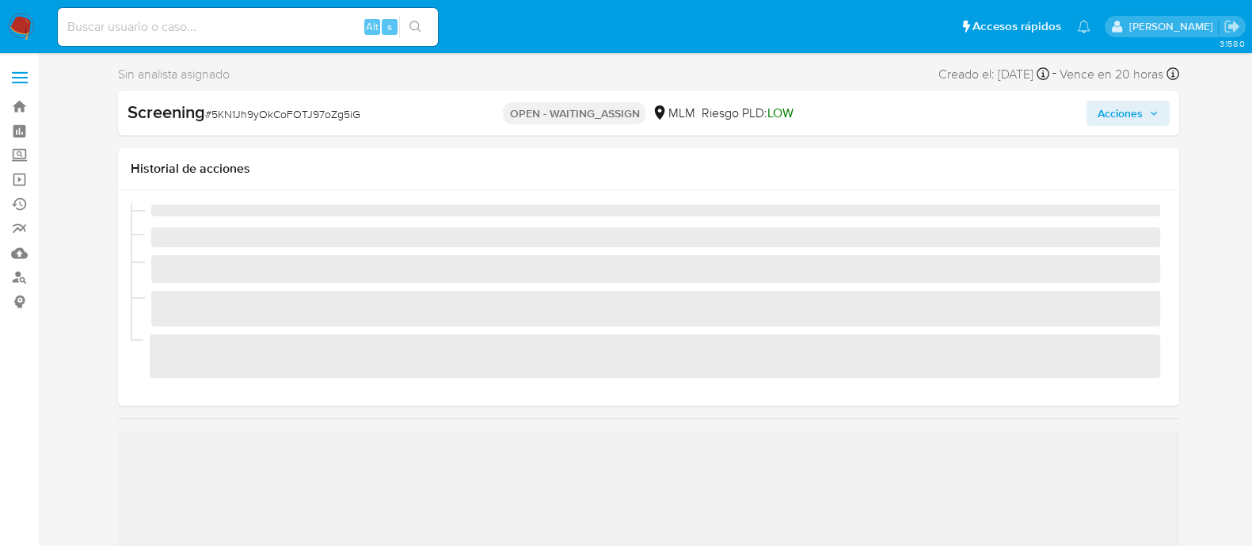
scroll to position [668, 0]
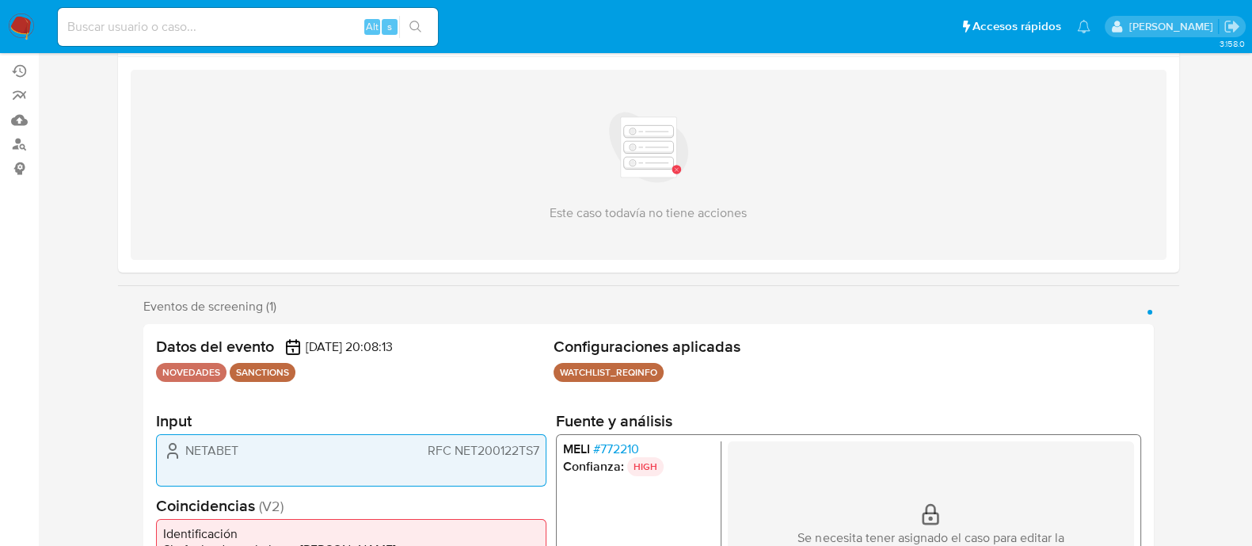
select select "10"
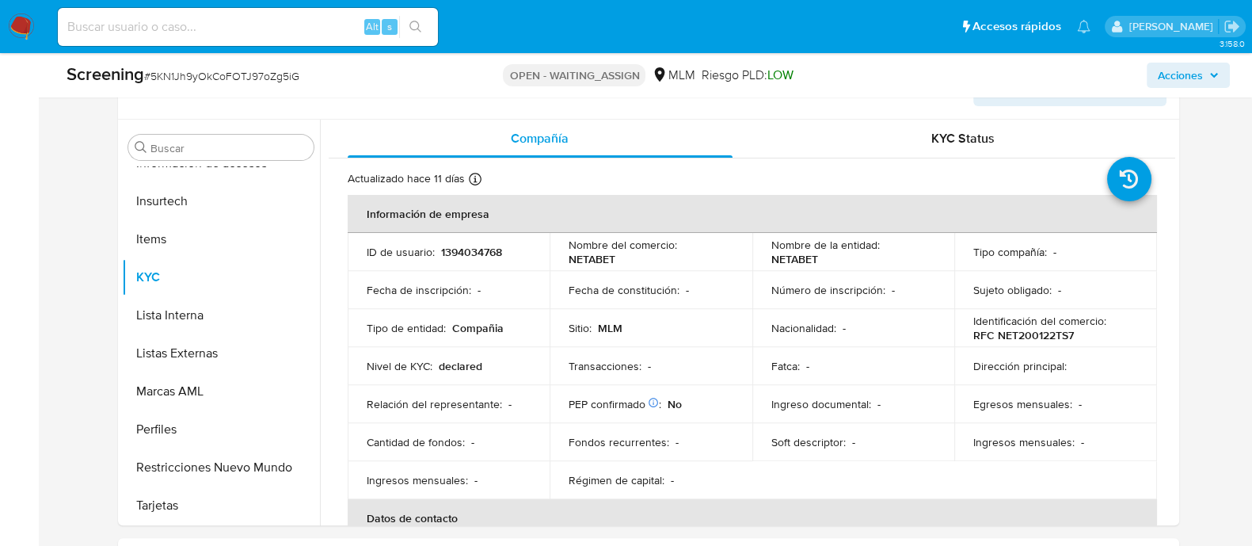
scroll to position [692, 0]
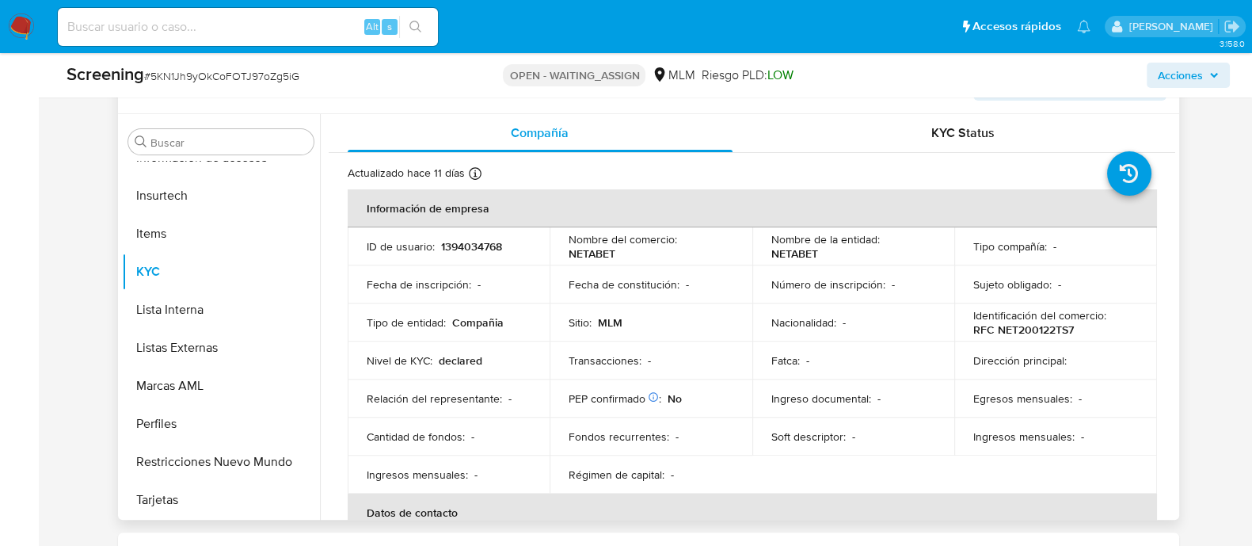
click at [474, 243] on p "1394034768" at bounding box center [471, 246] width 61 height 14
copy p "1394034768"
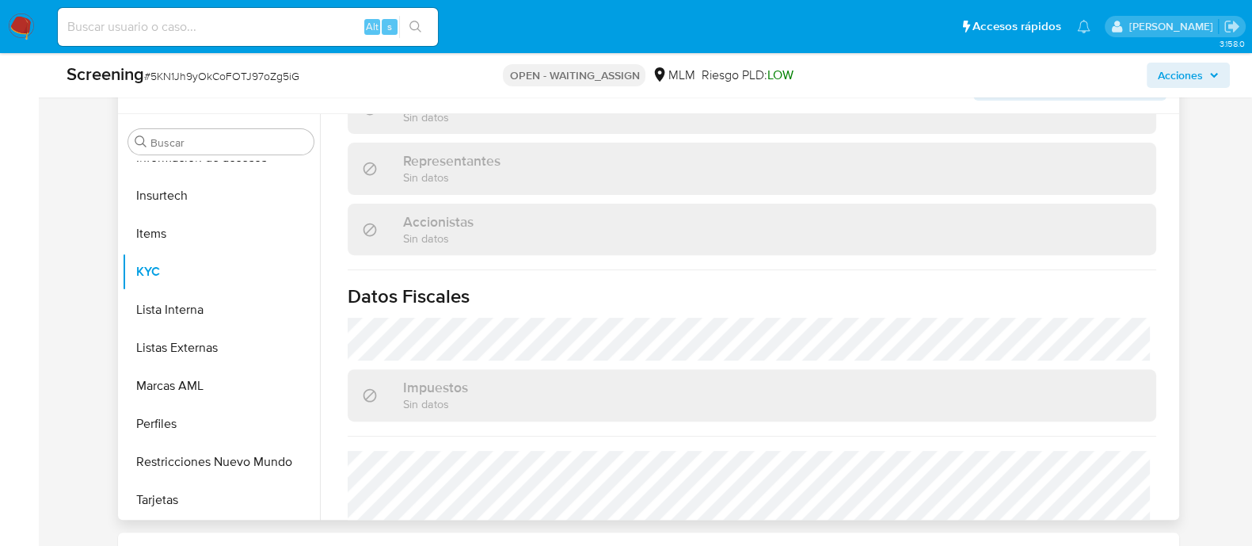
scroll to position [1166, 0]
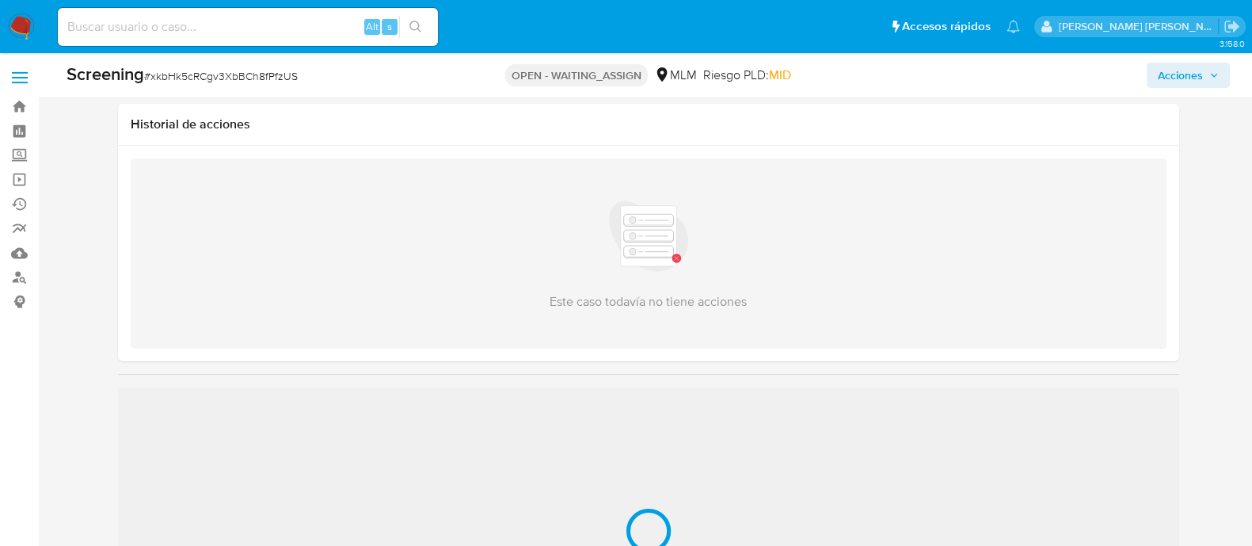
scroll to position [98, 0]
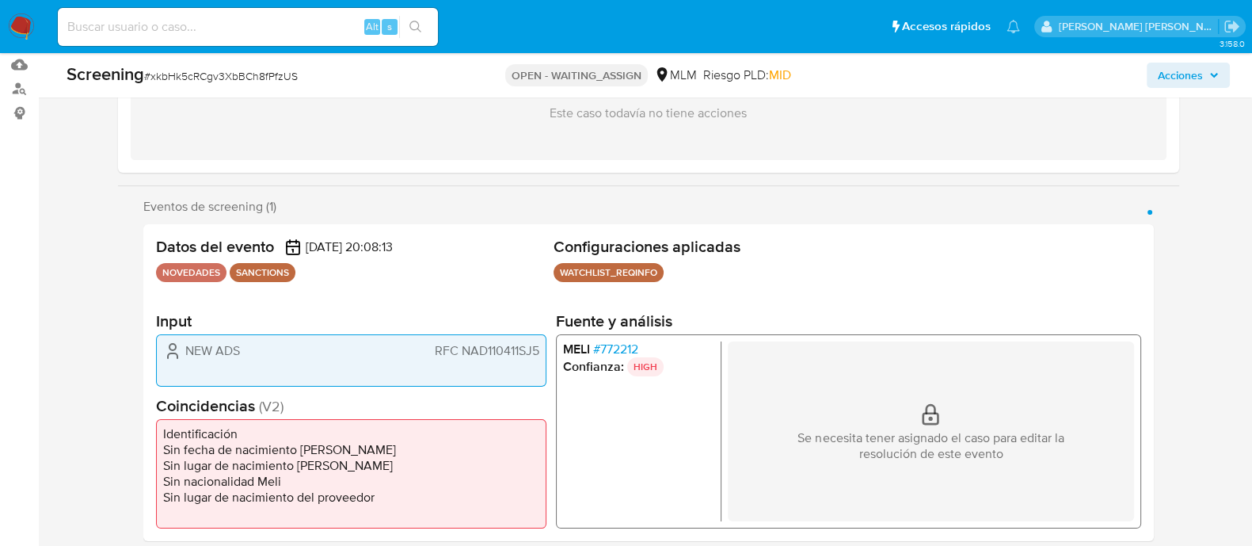
select select "10"
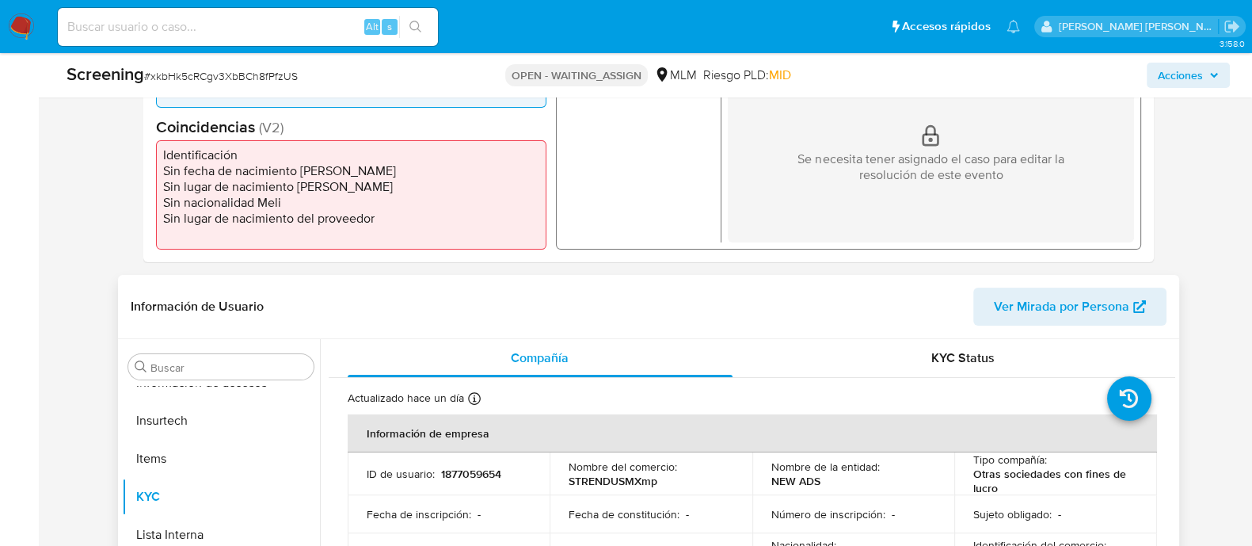
scroll to position [495, 0]
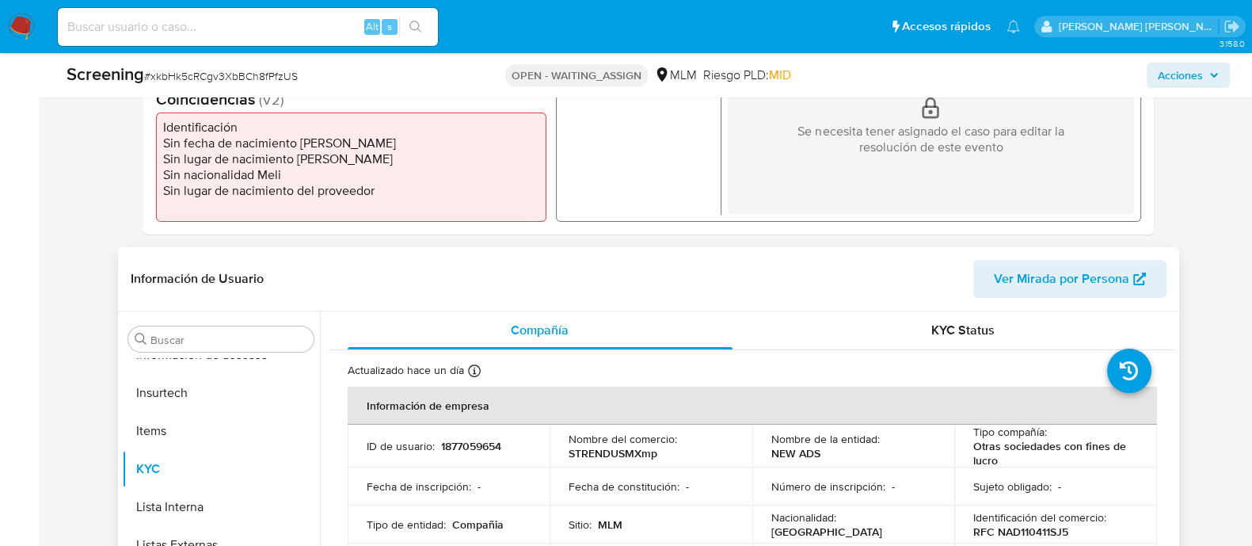
click at [471, 446] on p "1877059654" at bounding box center [471, 446] width 60 height 14
copy p "1877059654"
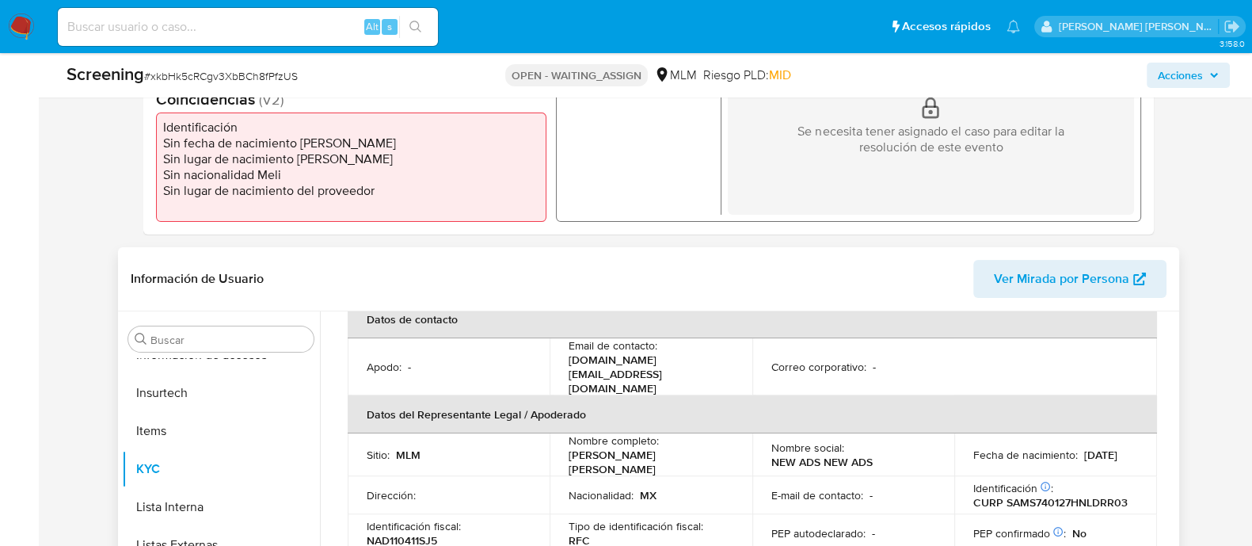
click at [714, 433] on div "Nombre completo : Sergio Alberto Saide Marcos" at bounding box center [651, 454] width 165 height 43
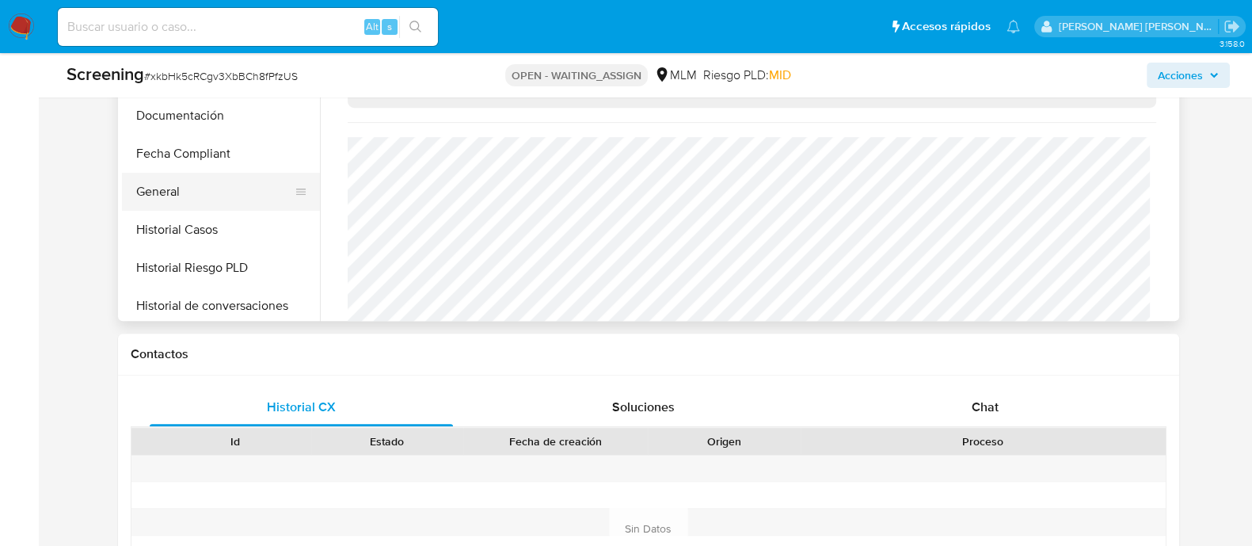
scroll to position [173, 0]
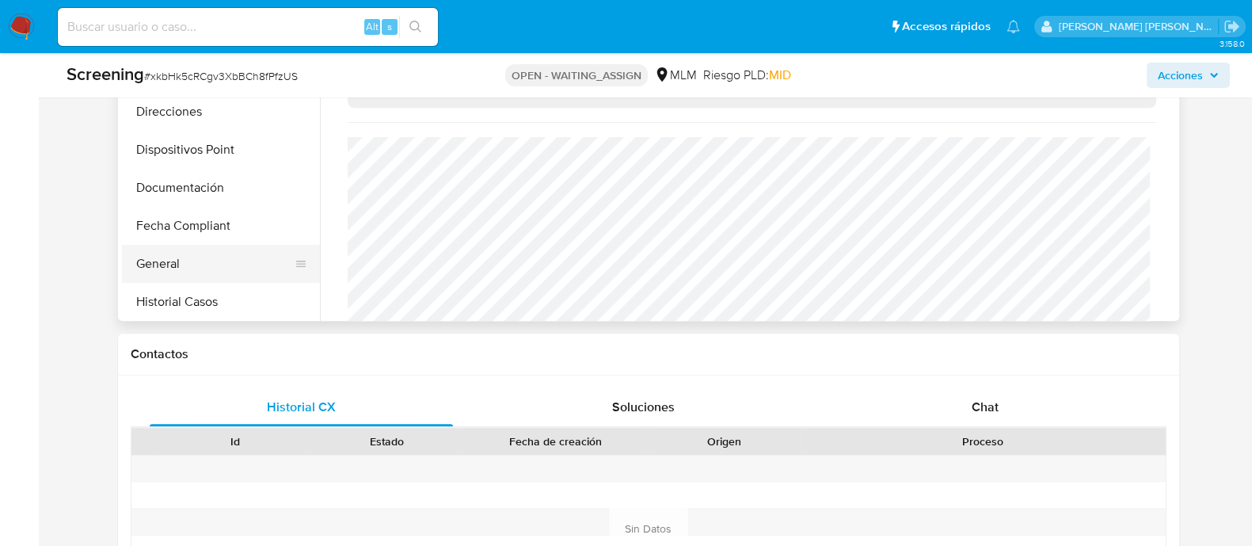
click at [186, 259] on button "General" at bounding box center [214, 264] width 185 height 38
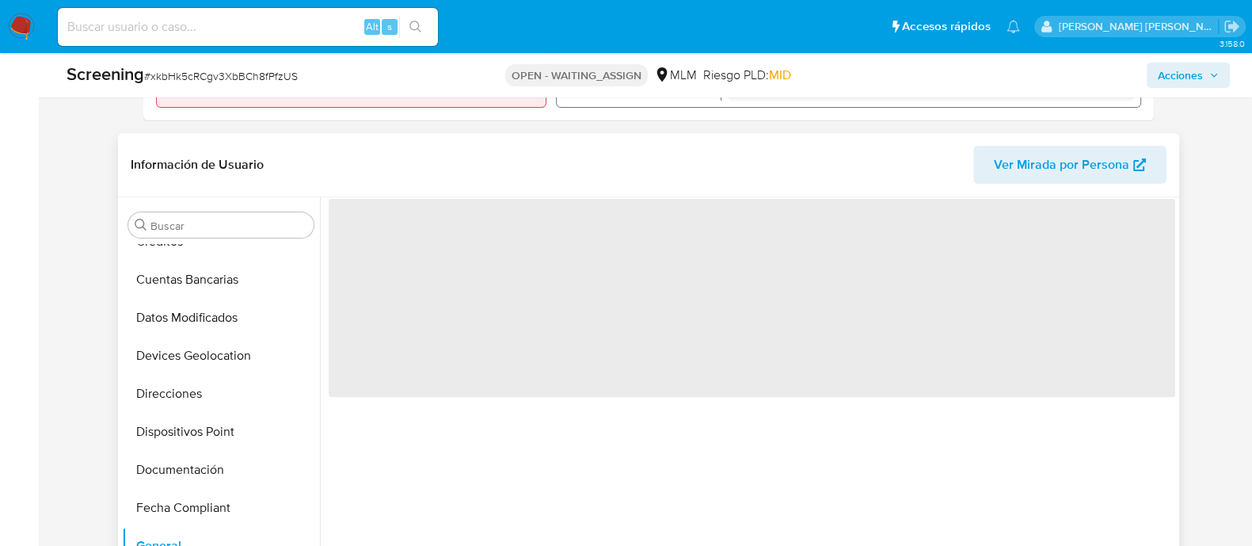
scroll to position [594, 0]
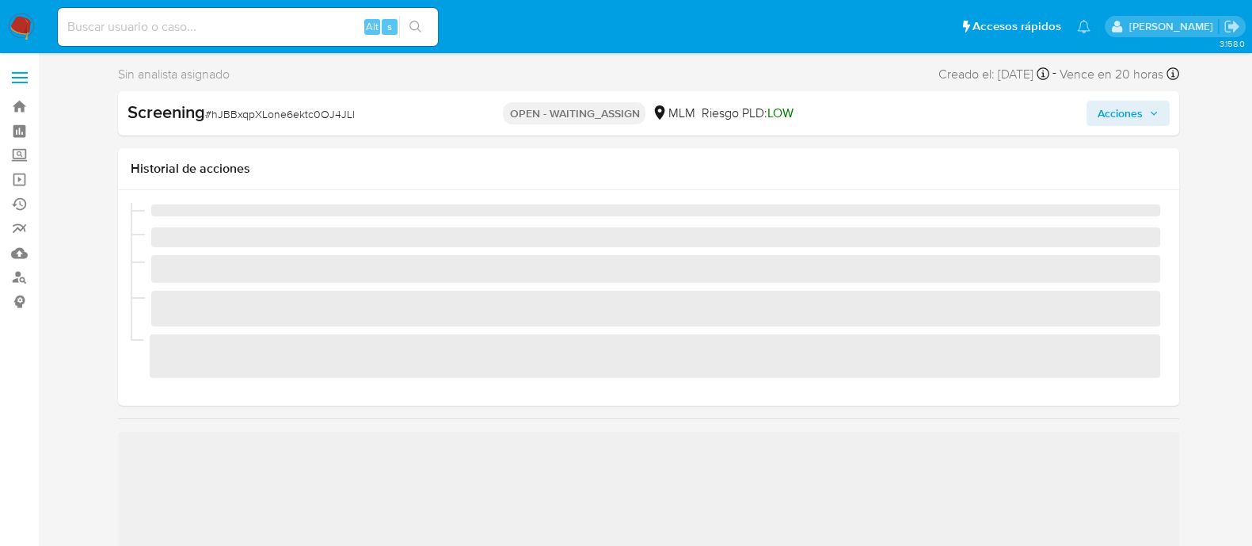
scroll to position [668, 0]
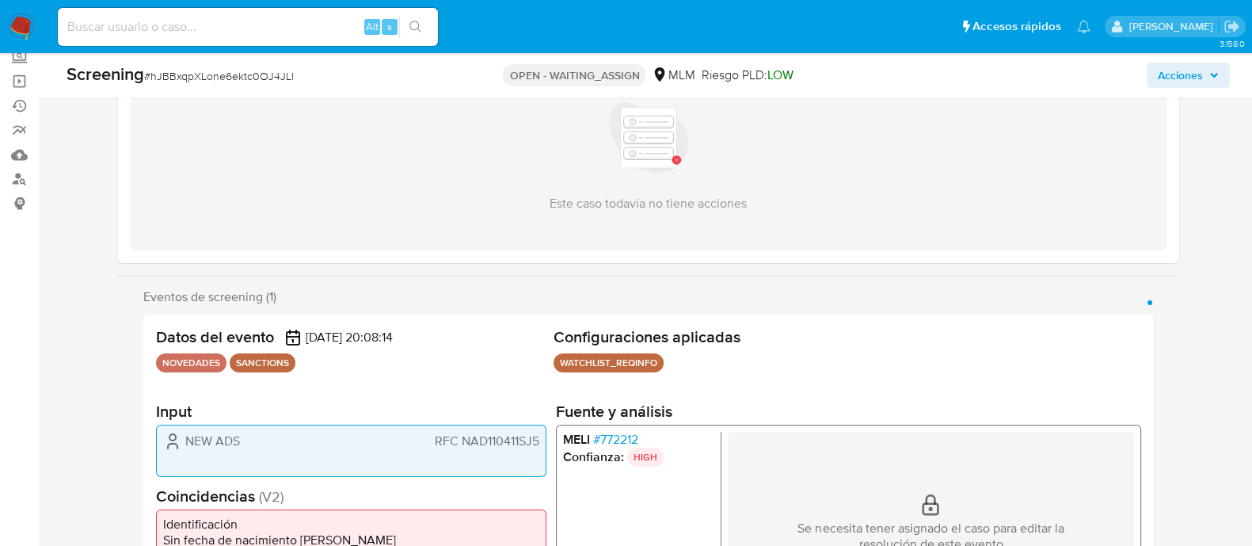
select select "10"
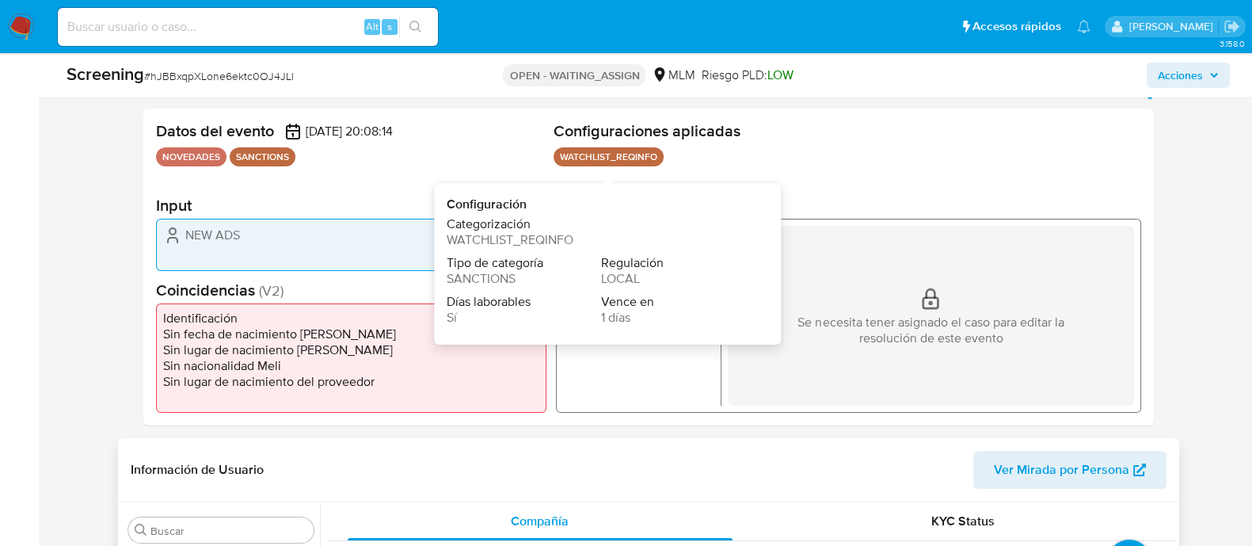
scroll to position [594, 0]
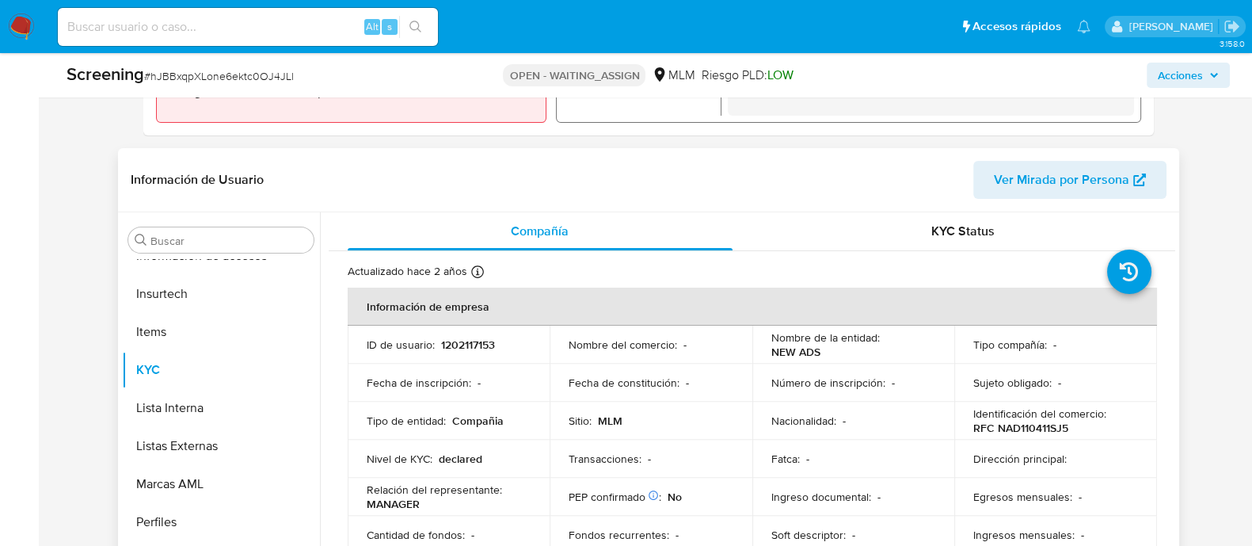
click at [478, 339] on p "1202117153" at bounding box center [468, 344] width 54 height 14
copy p "1202117153"
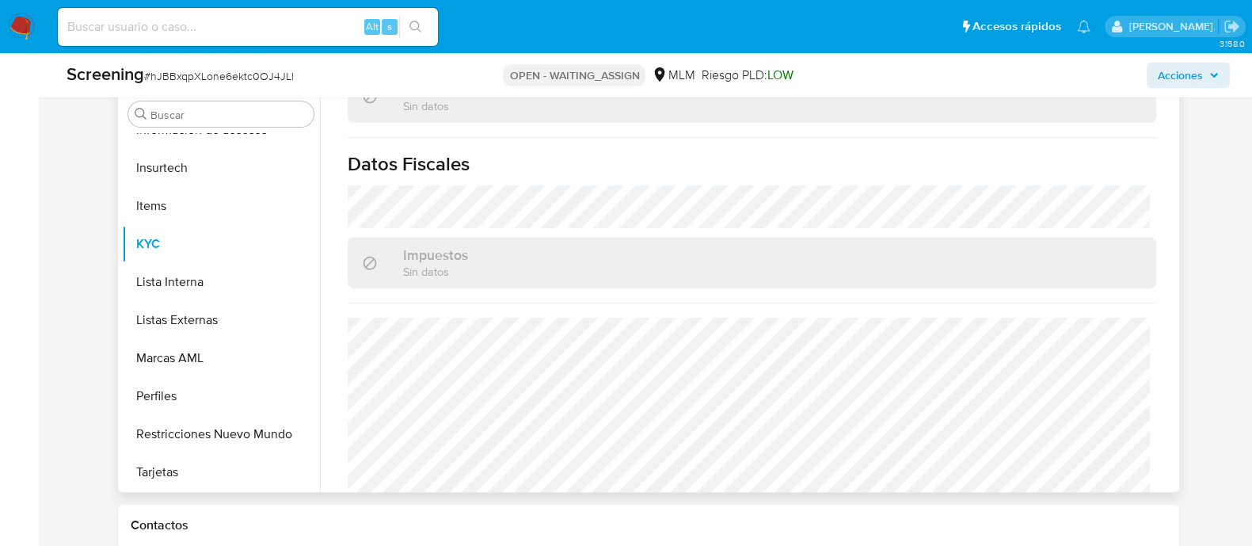
scroll to position [791, 0]
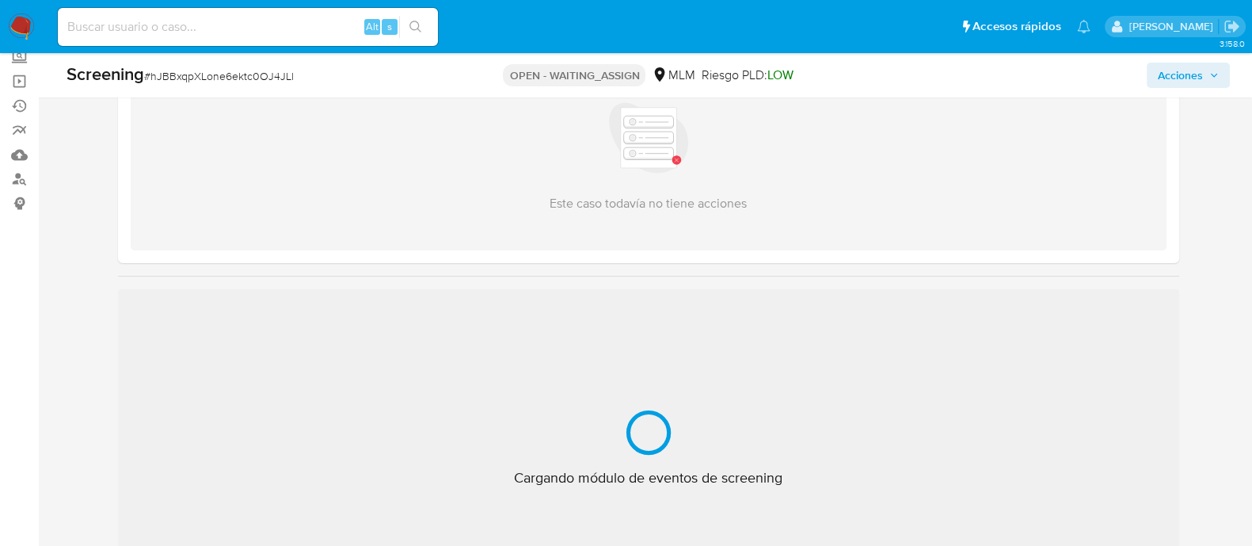
scroll to position [197, 0]
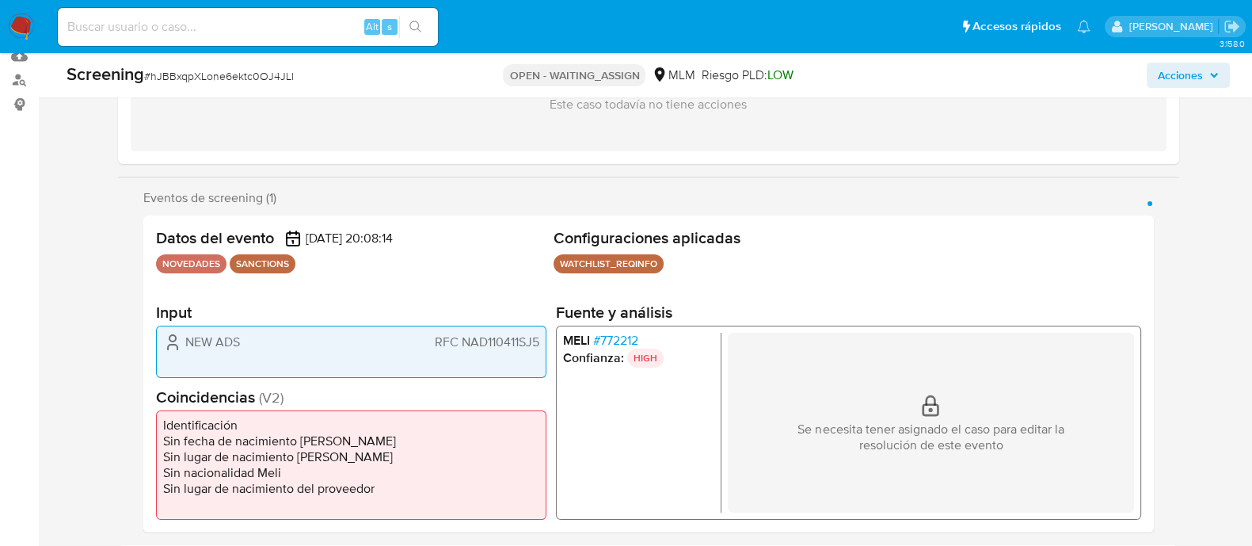
select select "10"
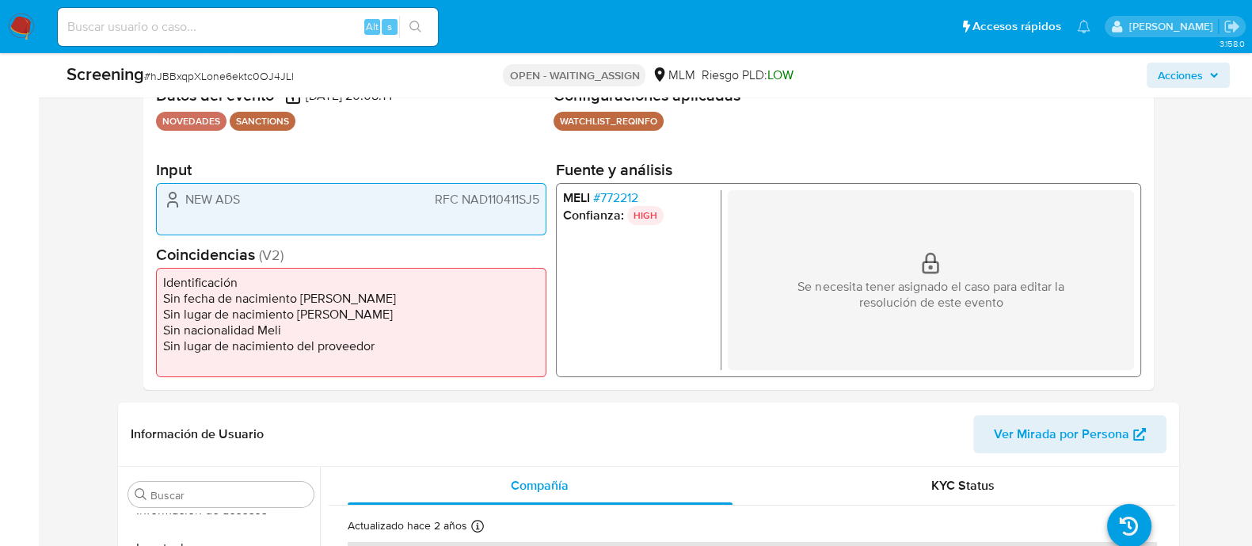
scroll to position [98, 0]
